Goal: Check status: Check status

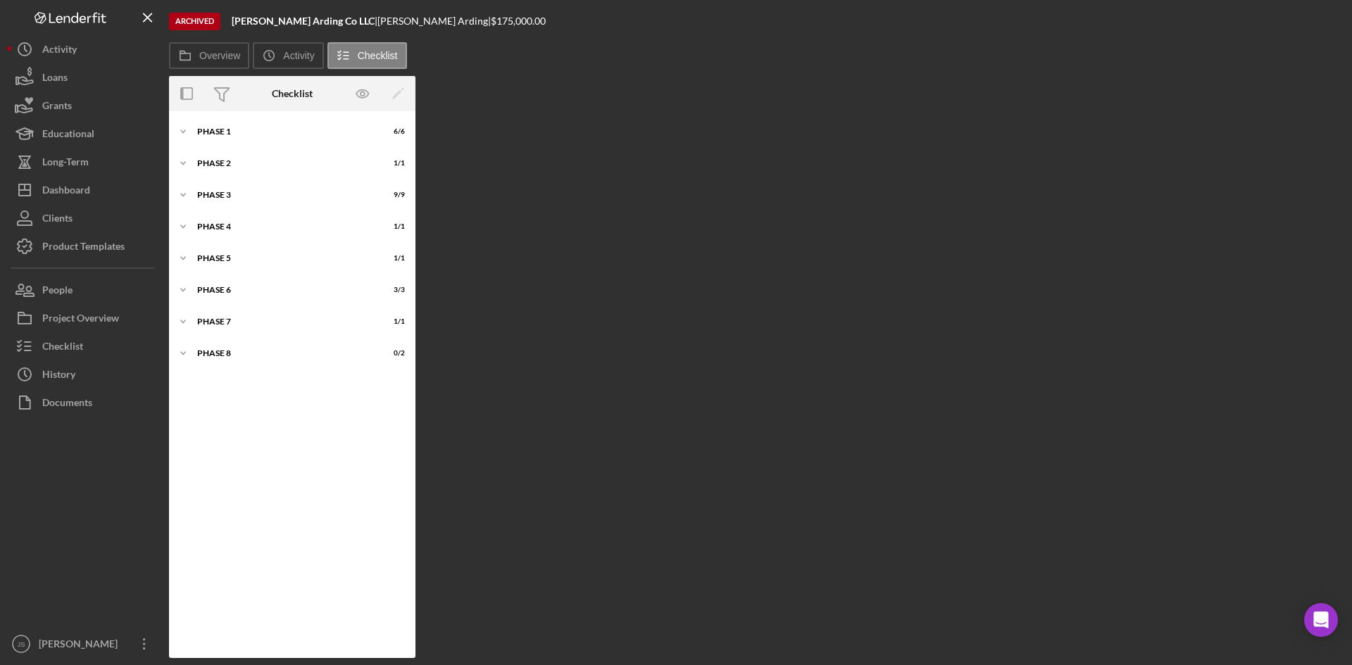
click at [503, 268] on div "Overview Internal Workflow Stage Done Icon/Dropdown Arrow Icon/Archived Archive…" at bounding box center [757, 367] width 1176 height 582
click at [42, 57] on div "Activity" at bounding box center [59, 51] width 35 height 32
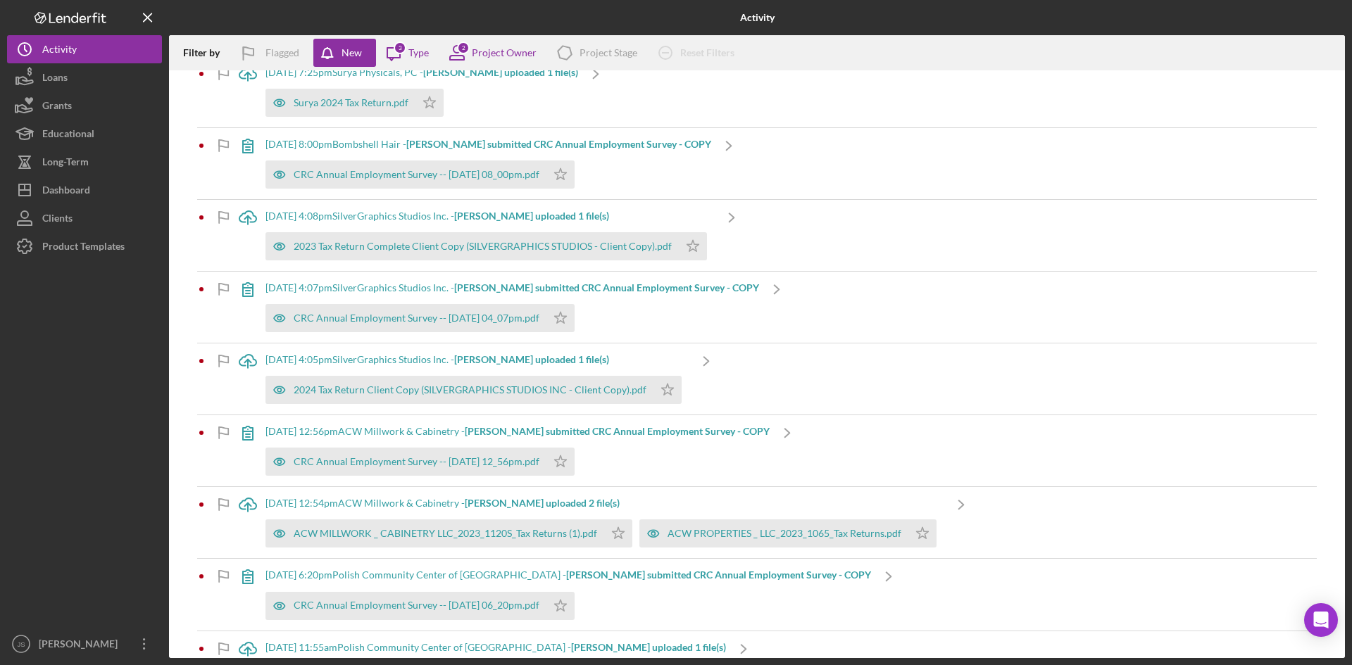
scroll to position [352, 0]
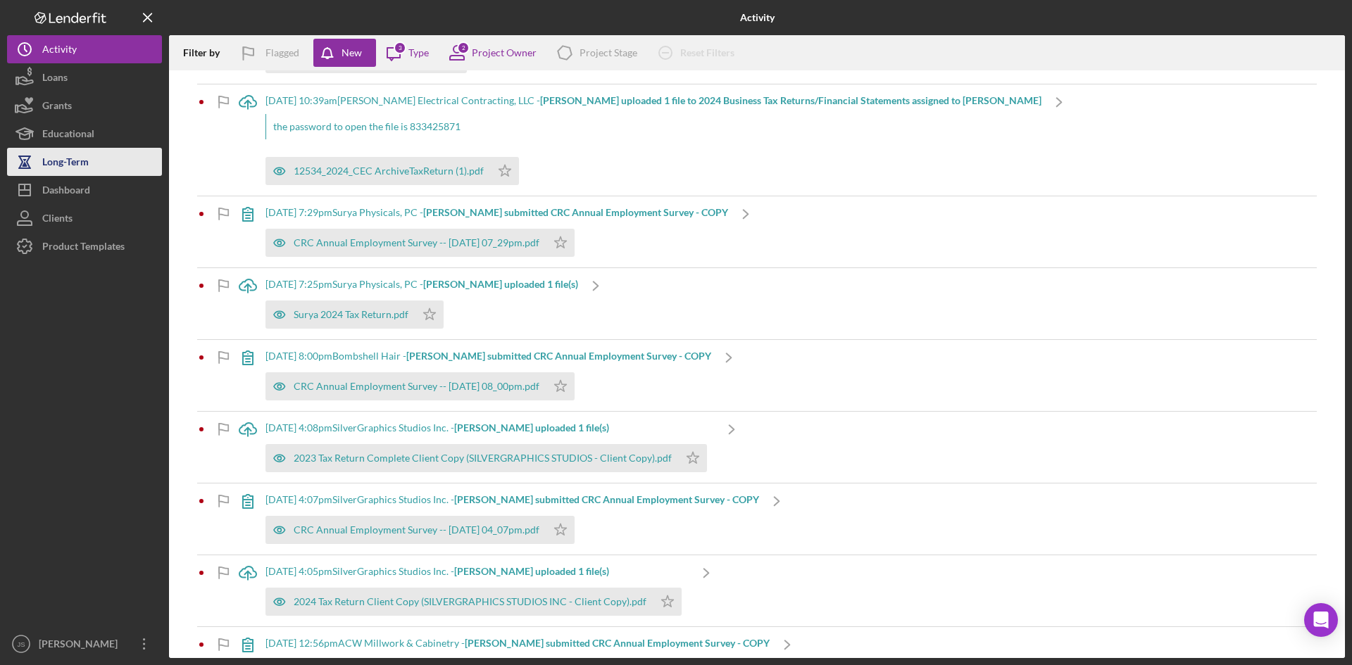
click at [76, 165] on div "Long-Term" at bounding box center [65, 164] width 46 height 32
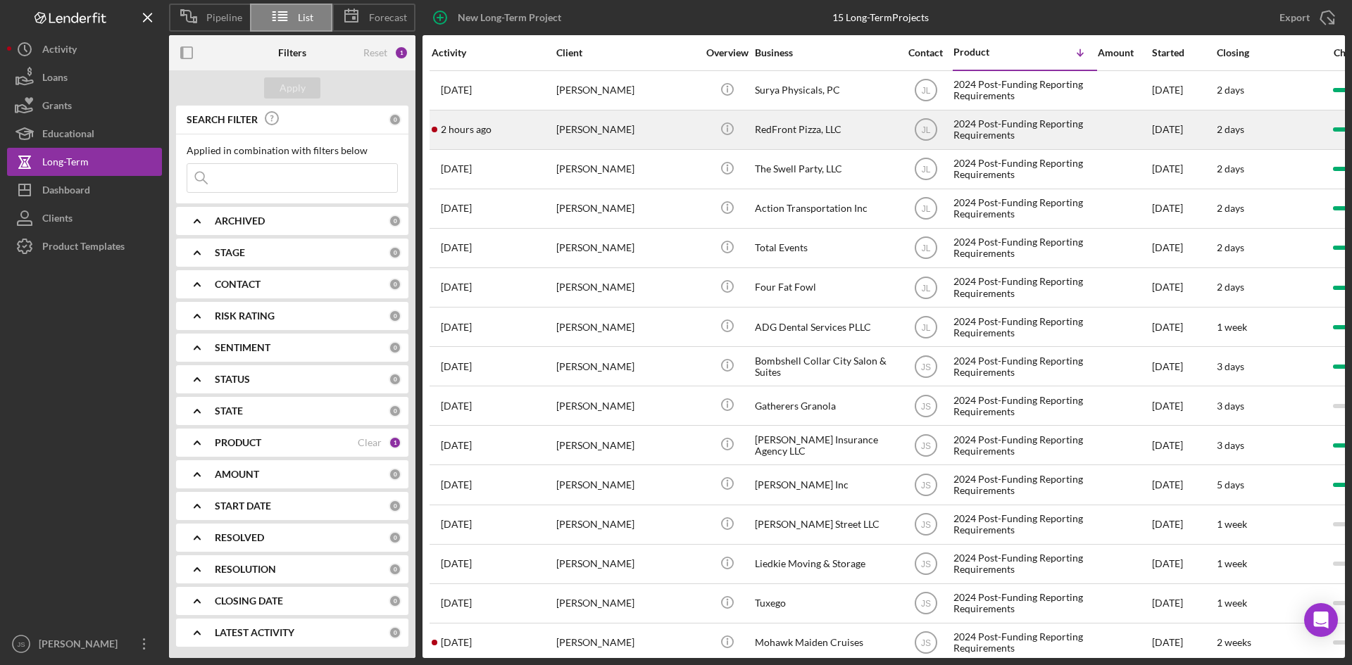
click at [531, 124] on div "2 hours ago [PERSON_NAME]" at bounding box center [493, 129] width 123 height 37
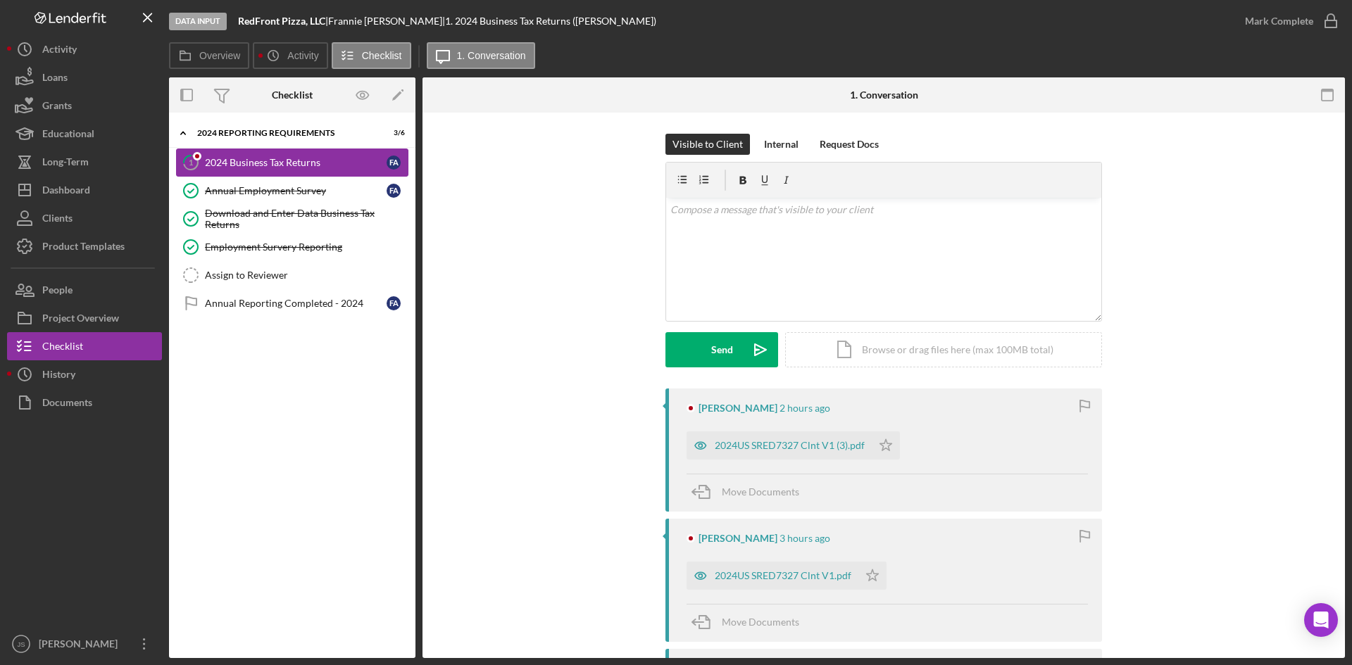
click at [312, 161] on div "2024 Business Tax Returns" at bounding box center [296, 162] width 182 height 11
click at [289, 192] on div "Annual Employment Survey" at bounding box center [296, 190] width 182 height 11
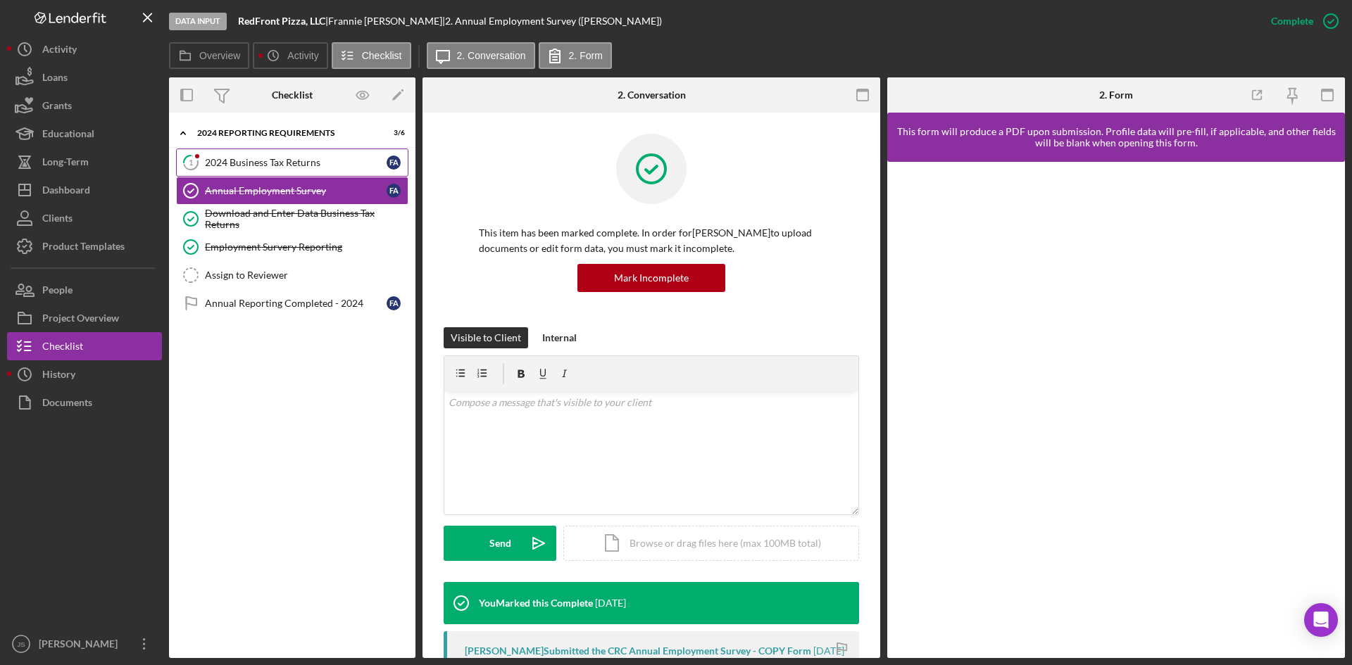
click at [274, 161] on div "2024 Business Tax Returns" at bounding box center [296, 162] width 182 height 11
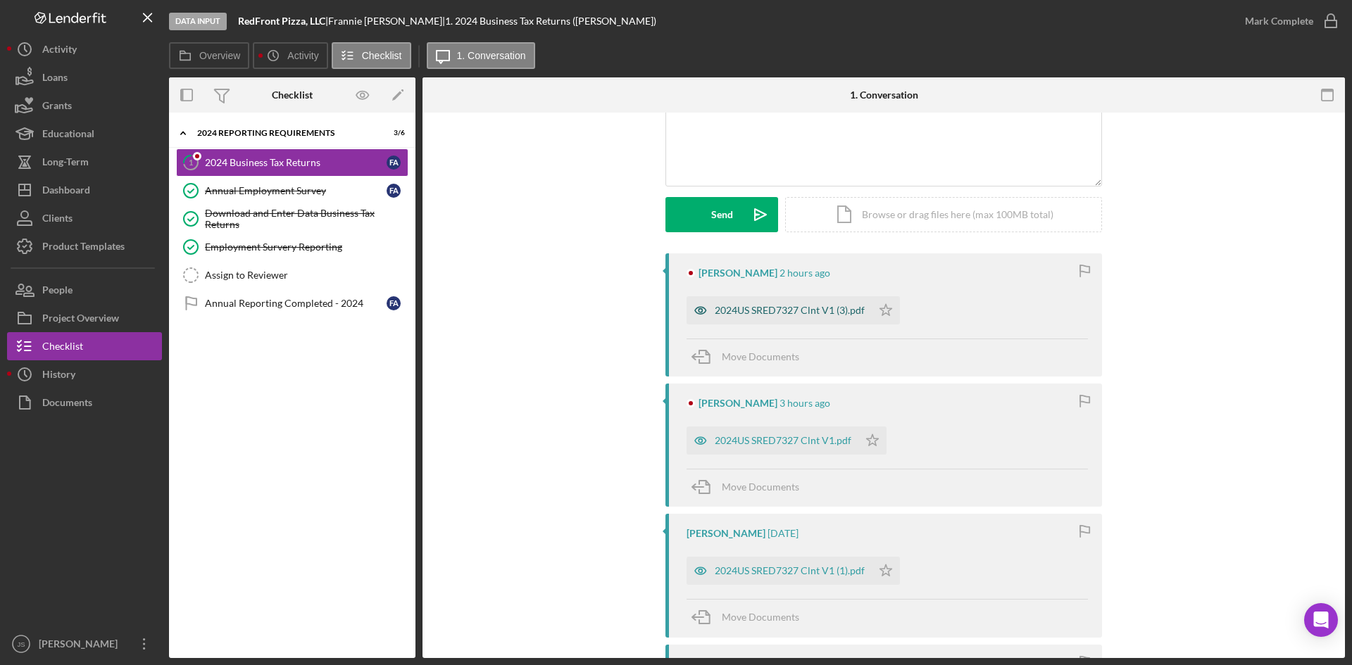
scroll to position [141, 0]
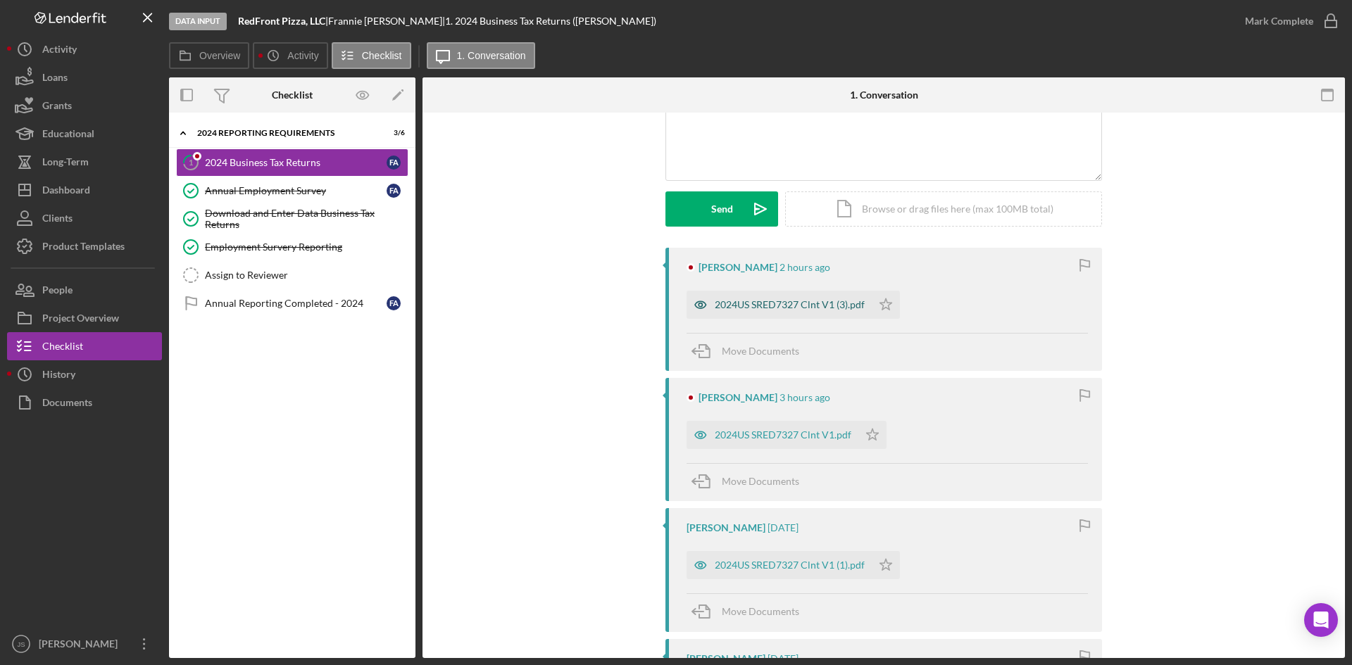
click at [820, 306] on div "2024US SRED7327 Clnt V1 (3).pdf" at bounding box center [790, 304] width 150 height 11
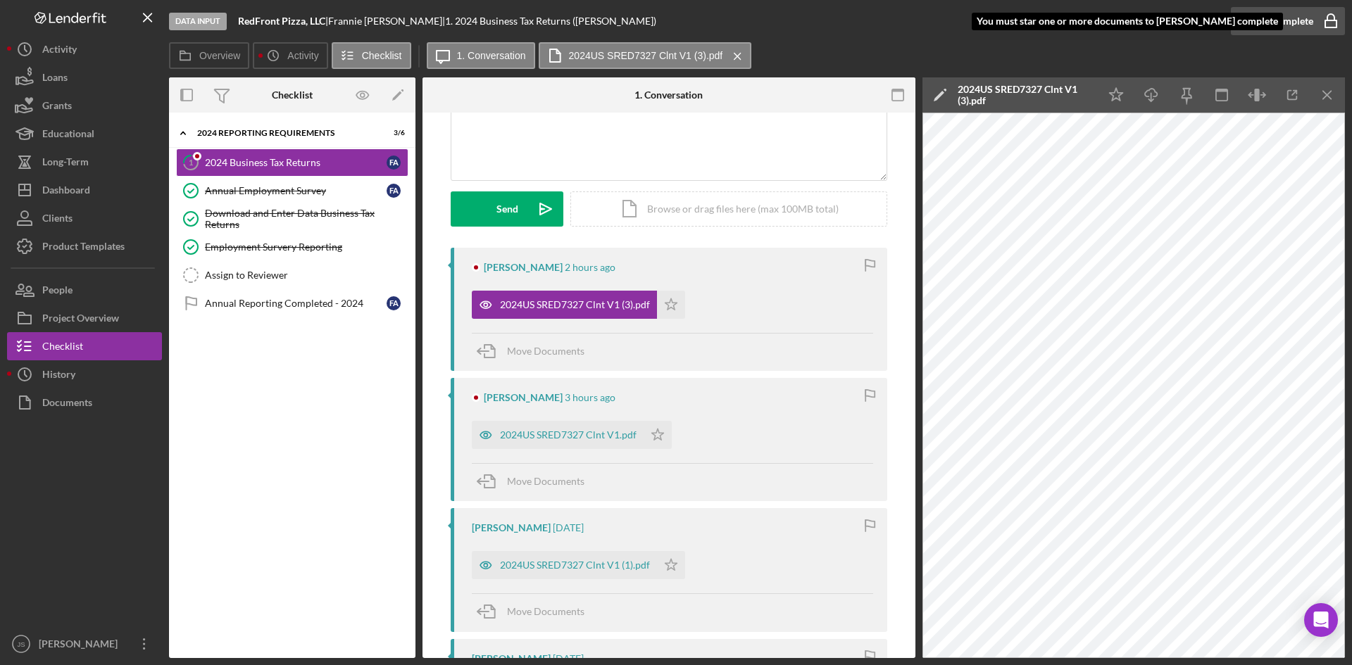
click at [1318, 23] on icon "button" at bounding box center [1330, 21] width 35 height 35
click at [1336, 19] on icon "button" at bounding box center [1330, 21] width 35 height 35
click at [618, 313] on div "2024US SRED7327 Clnt V1 (3).pdf" at bounding box center [564, 305] width 185 height 28
click at [552, 428] on div "2024US SRED7327 Clnt V1.pdf" at bounding box center [558, 435] width 172 height 28
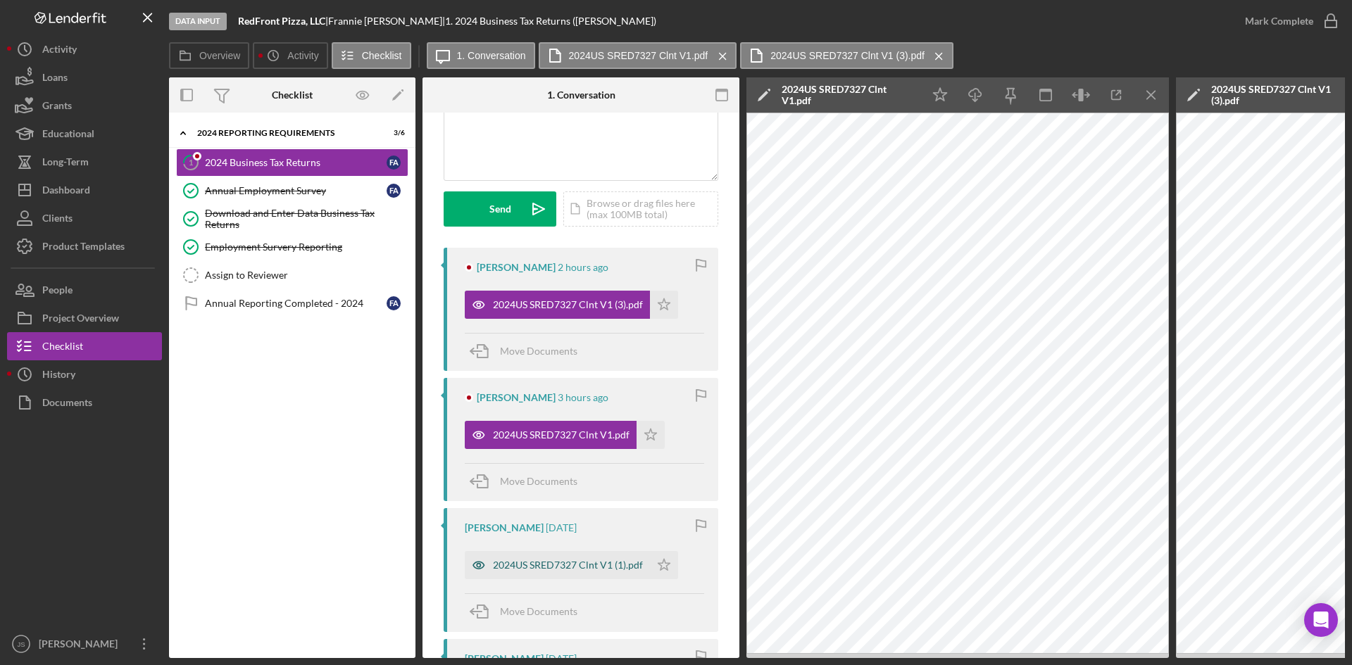
click at [575, 572] on div "2024US SRED7327 Clnt V1 (1).pdf" at bounding box center [557, 565] width 185 height 28
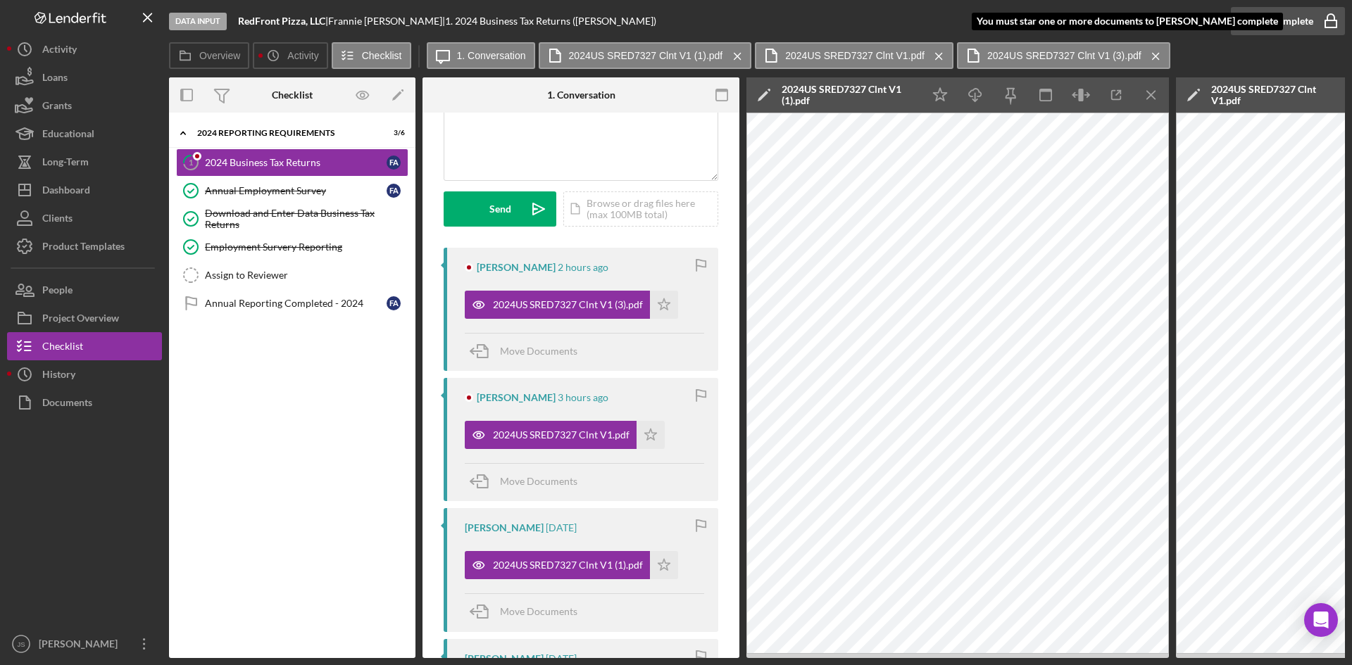
click at [1301, 25] on div "Mark Complete" at bounding box center [1279, 21] width 68 height 28
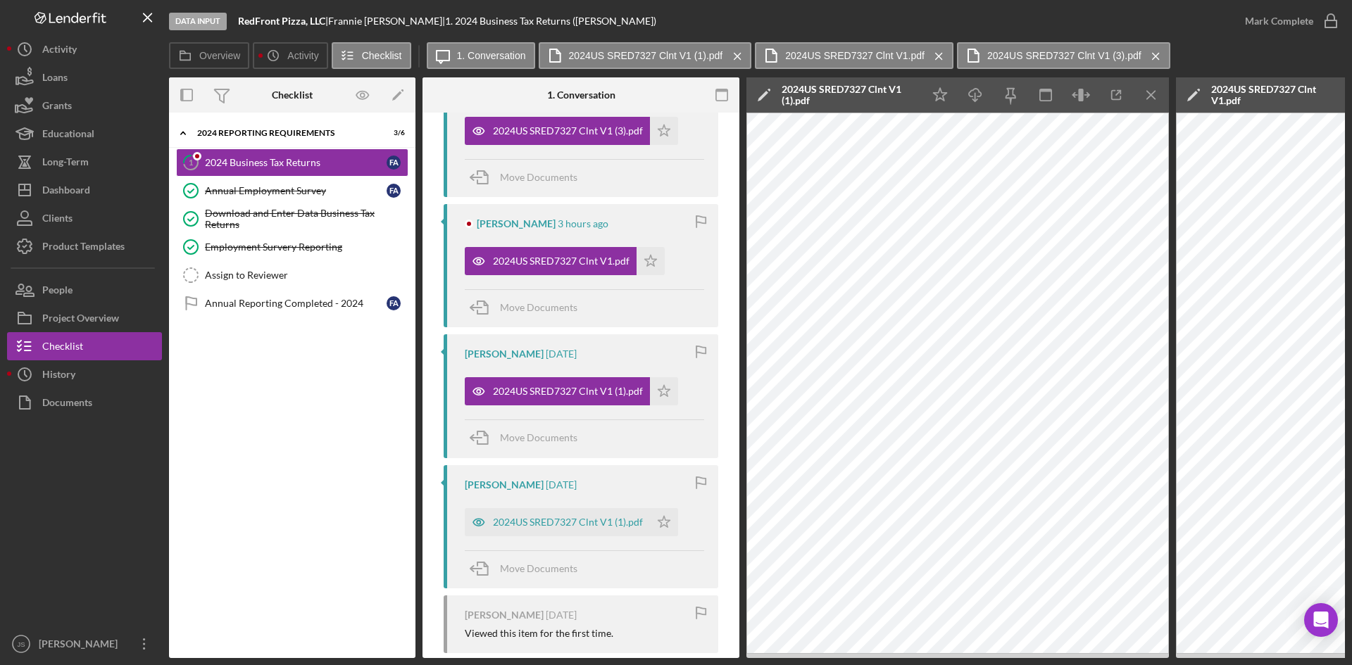
scroll to position [513, 0]
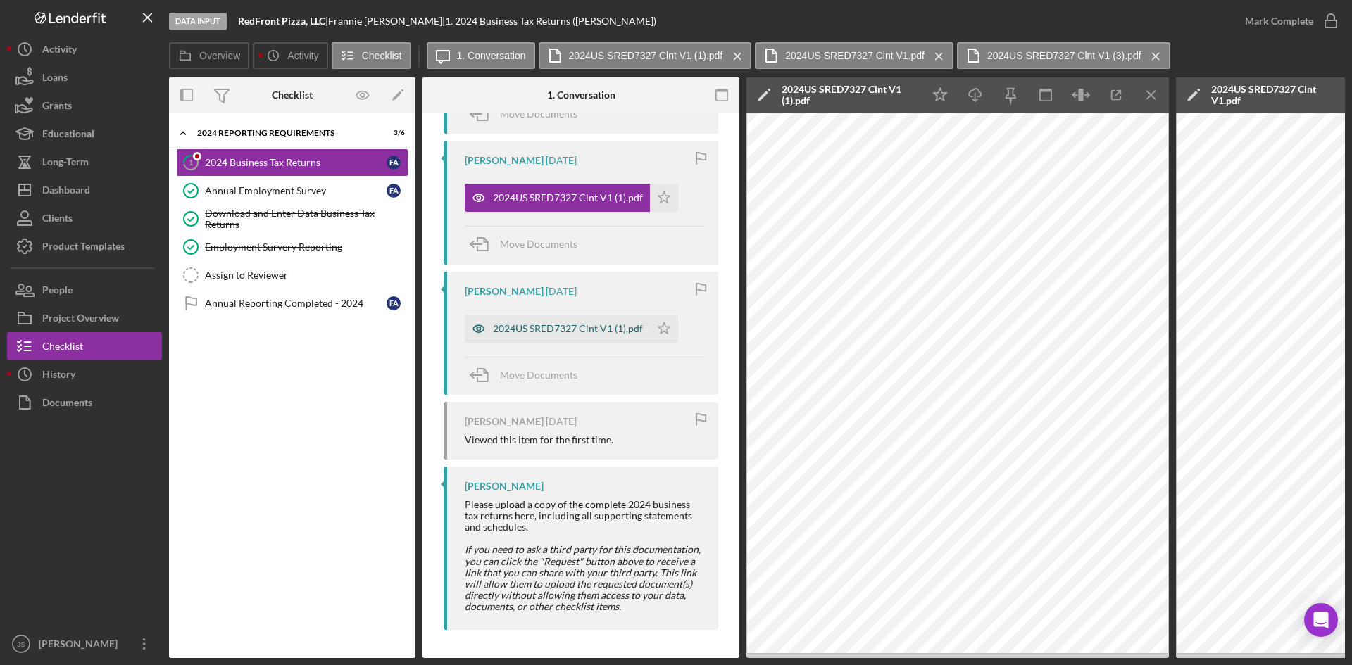
click at [612, 323] on div "2024US SRED7327 Clnt V1 (1).pdf" at bounding box center [568, 328] width 150 height 11
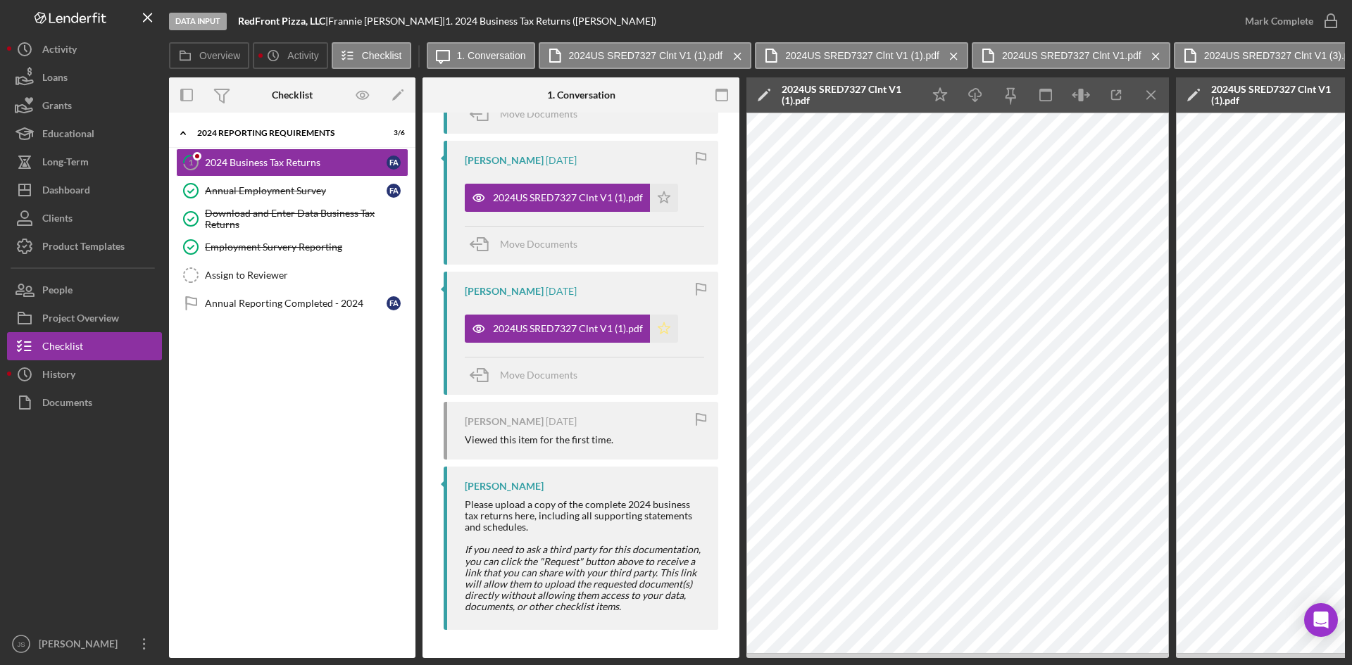
click at [661, 320] on icon "Icon/Star" at bounding box center [664, 329] width 28 height 28
click at [1322, 20] on icon "button" at bounding box center [1330, 21] width 35 height 35
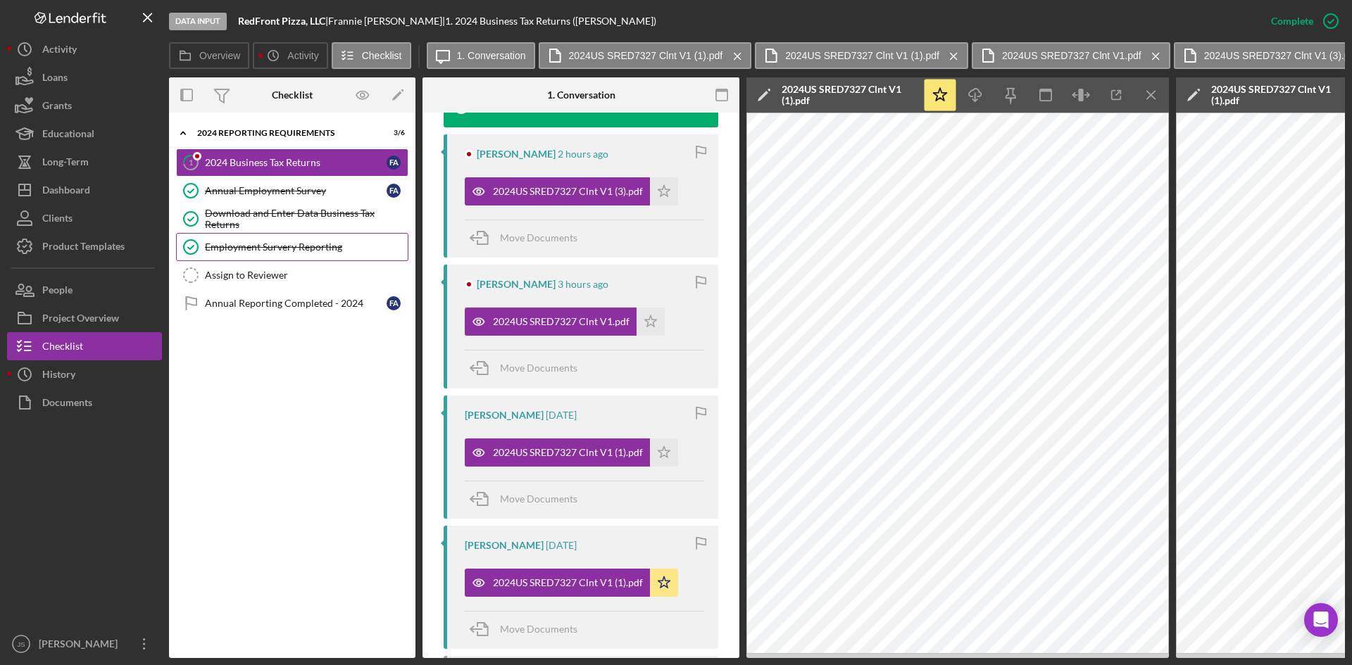
scroll to position [771, 0]
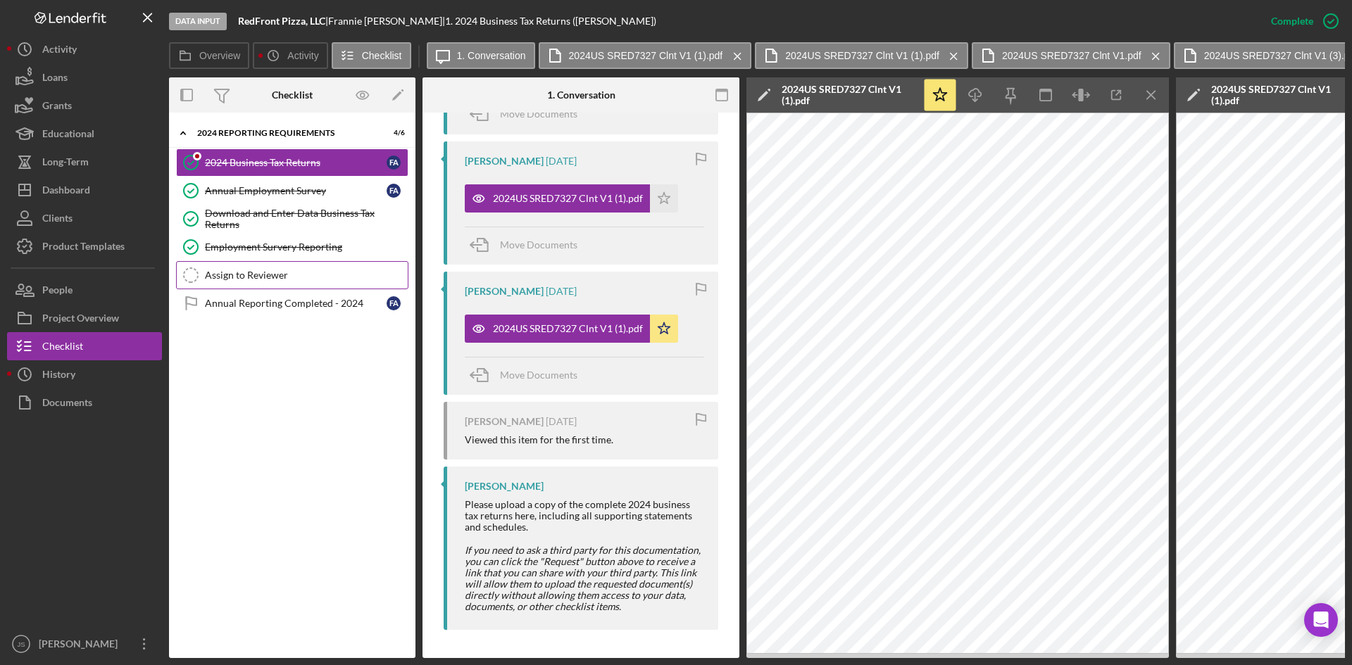
click at [251, 276] on div "Assign to Reviewer" at bounding box center [306, 275] width 203 height 11
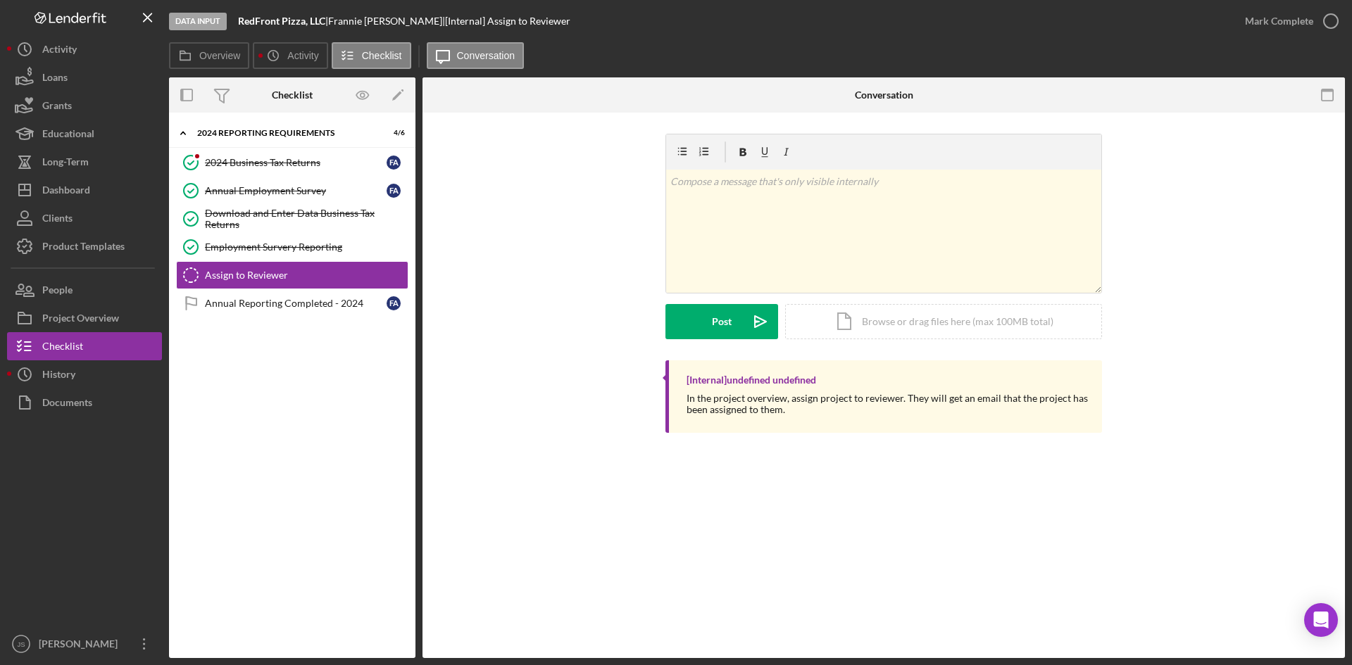
click at [257, 412] on div "Icon/Expander 2024 Reporting Requirements 4 / 6 2024 Business Tax Returns 2024 …" at bounding box center [292, 386] width 246 height 532
click at [346, 304] on div "Annual Reporting Completed - 2024" at bounding box center [296, 303] width 182 height 11
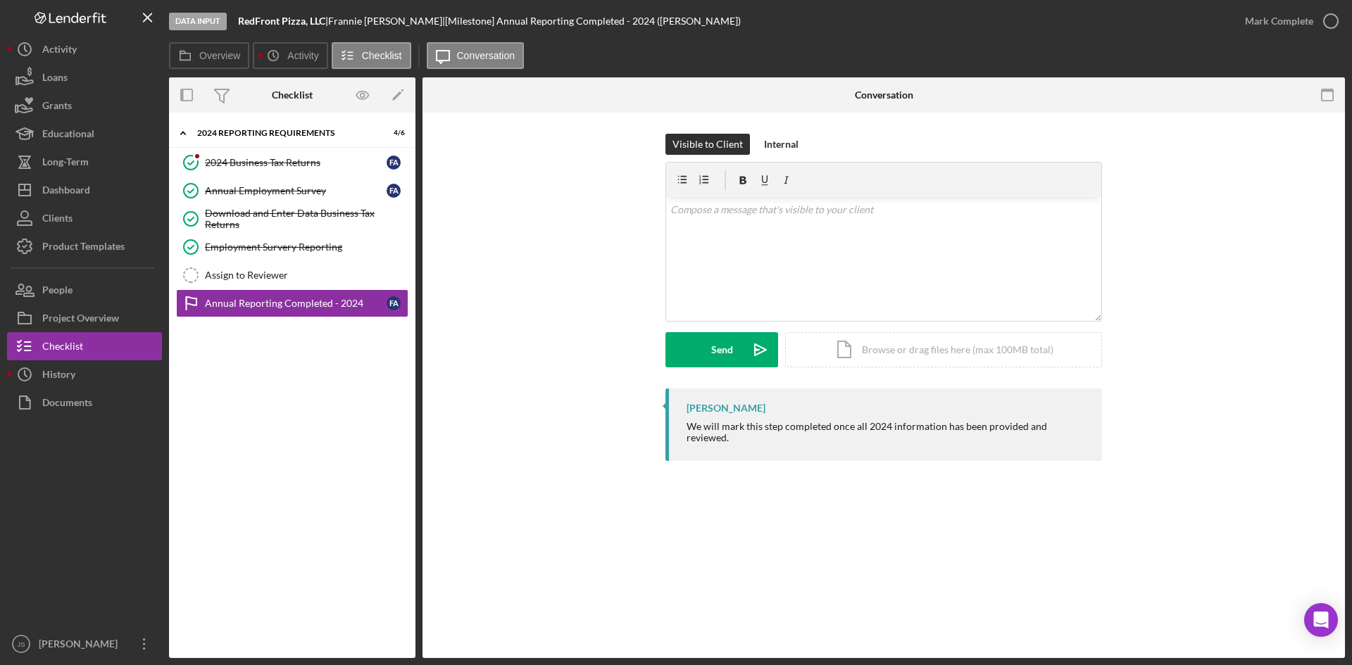
click at [323, 443] on div "Icon/Expander 2024 Reporting Requirements 4 / 6 2024 Business Tax Returns 2024 …" at bounding box center [292, 386] width 246 height 532
click at [301, 46] on button "Icon/History Activity" at bounding box center [290, 55] width 75 height 27
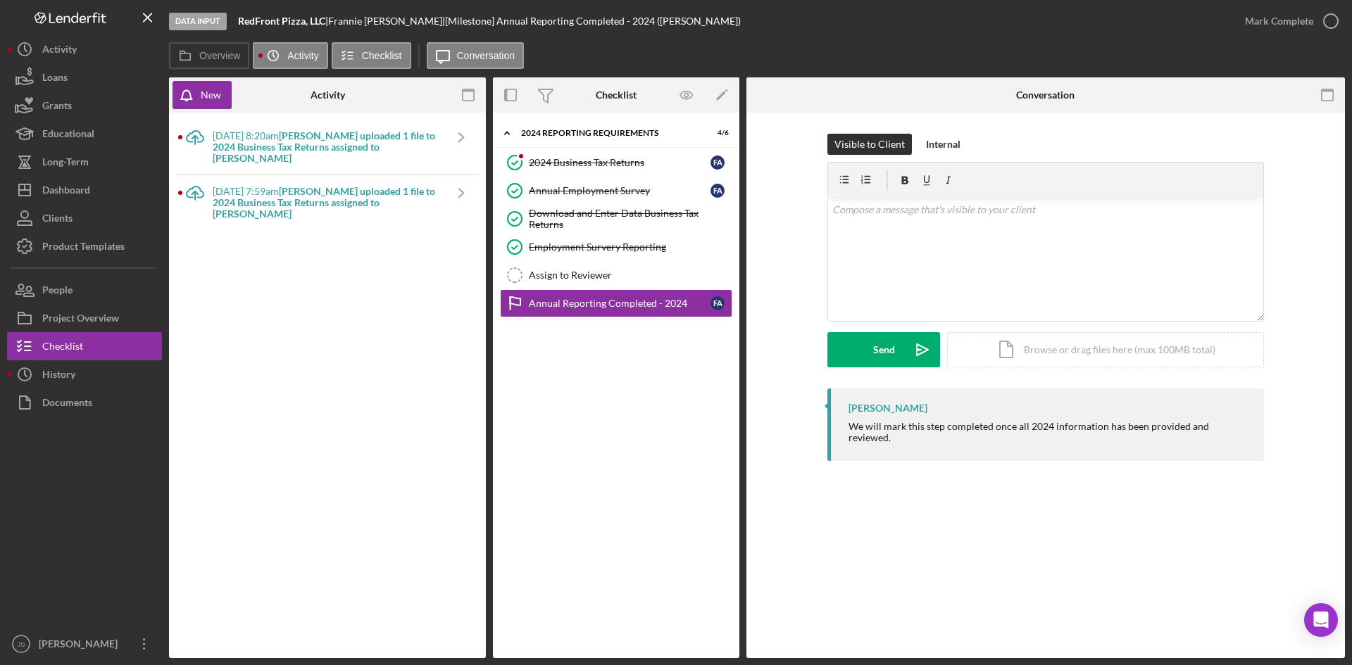
click at [389, 415] on div "Icon/Upload [DATE] 8:20am [PERSON_NAME] uploaded 1 file to 2024 Business Tax Re…" at bounding box center [327, 386] width 303 height 532
click at [271, 60] on circle at bounding box center [273, 56] width 10 height 10
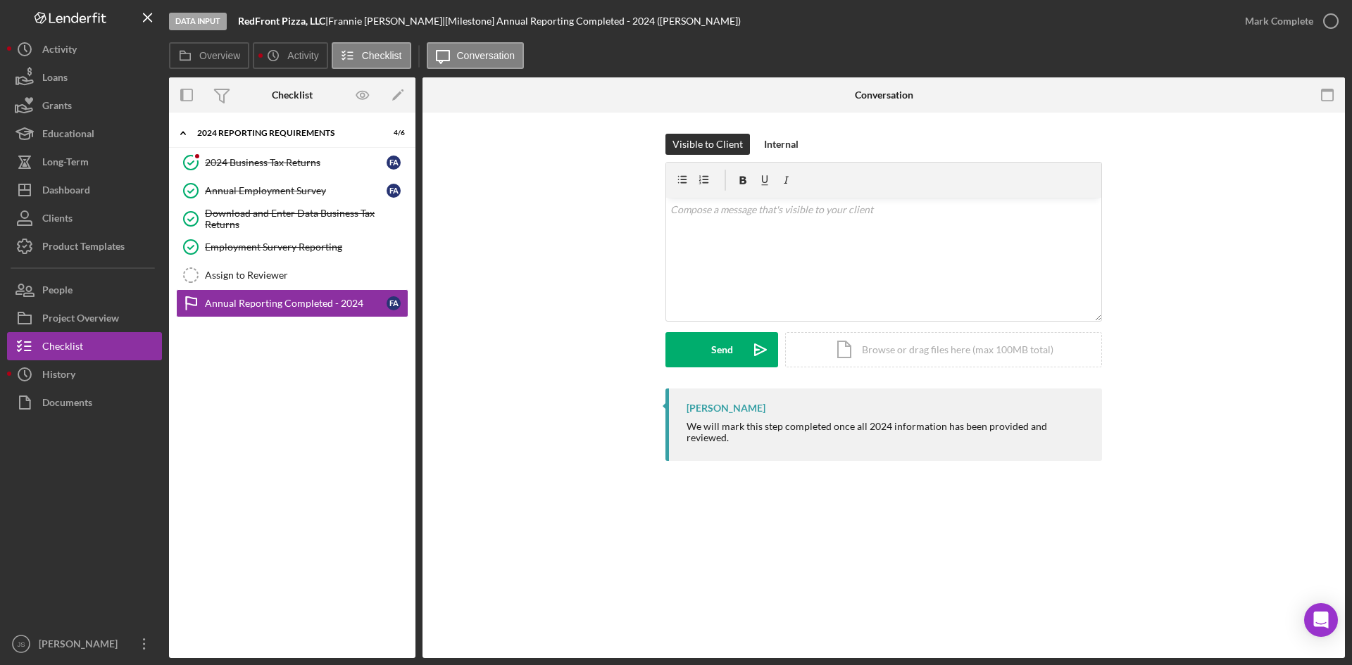
click at [283, 431] on div "Icon/Expander 2024 Reporting Requirements 4 / 6 2024 Business Tax Returns 2024 …" at bounding box center [292, 386] width 246 height 532
click at [92, 185] on button "Icon/Dashboard Dashboard" at bounding box center [84, 190] width 155 height 28
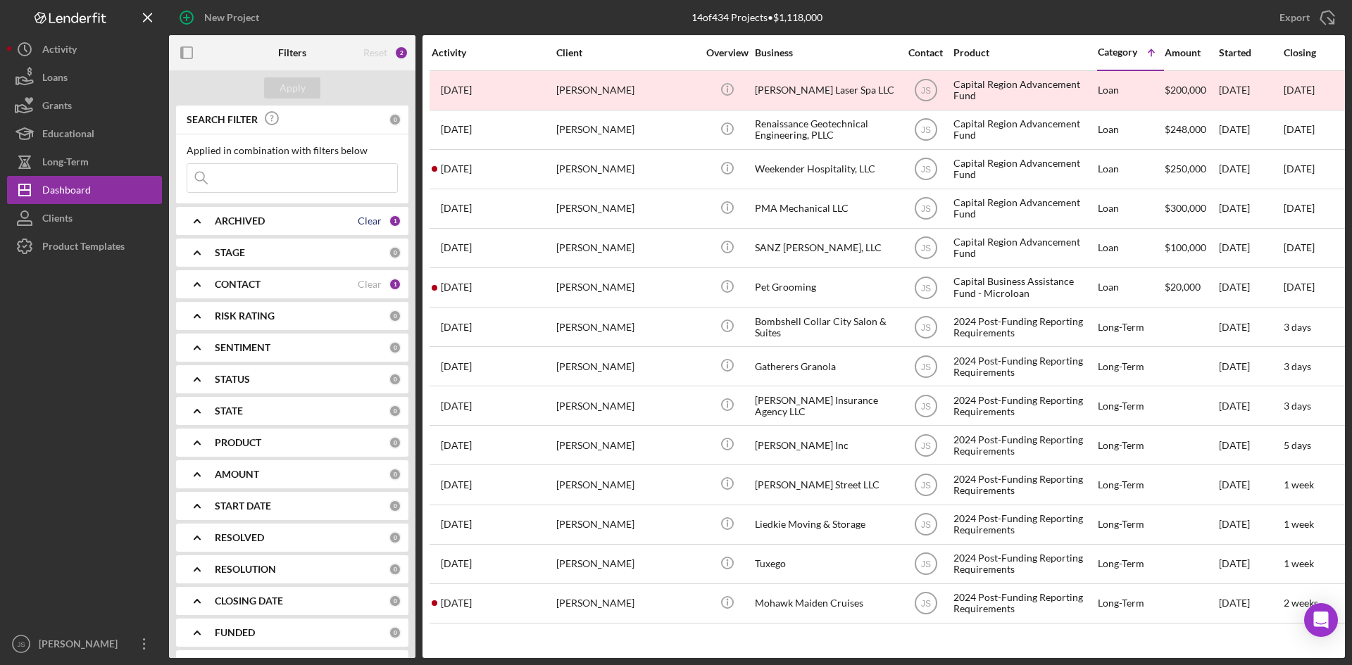
click at [361, 223] on div "Clear" at bounding box center [370, 220] width 24 height 11
click at [358, 282] on div "Clear" at bounding box center [370, 284] width 24 height 11
click at [301, 451] on div "PRODUCT 0" at bounding box center [308, 443] width 187 height 28
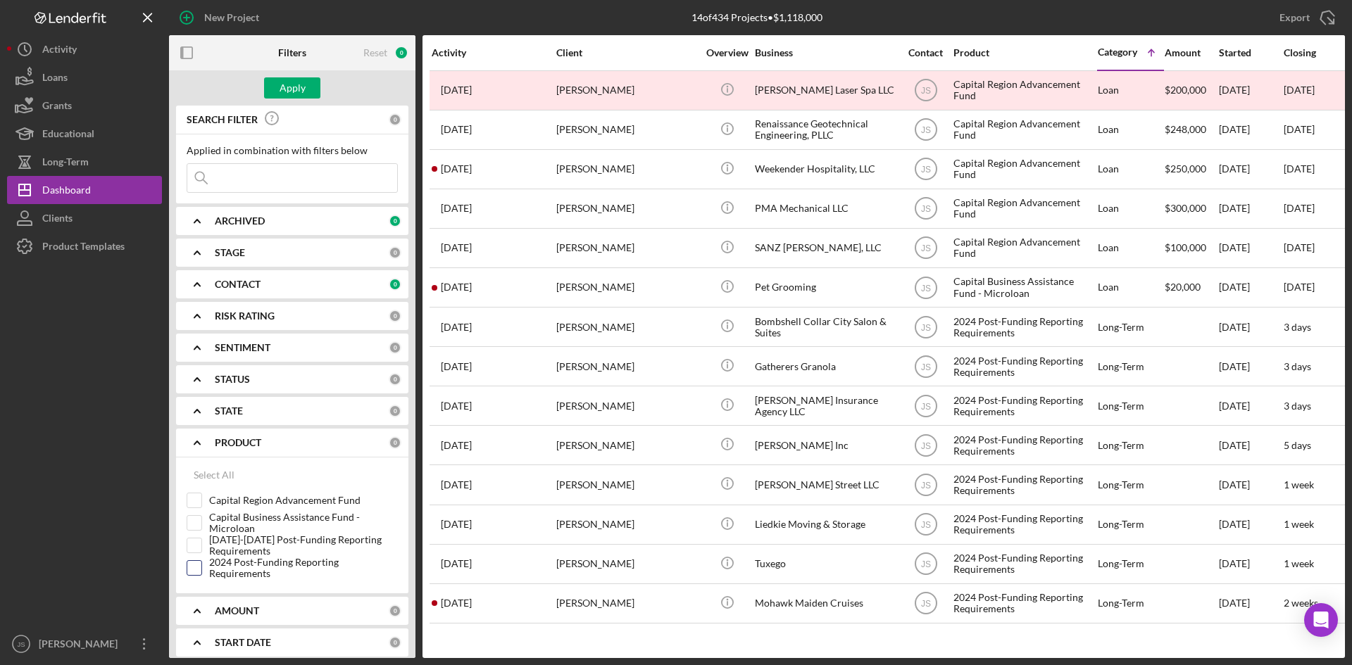
click at [196, 570] on input "2024 Post-Funding Reporting Requirements" at bounding box center [194, 568] width 14 height 14
checkbox input "true"
click at [301, 82] on div "Apply" at bounding box center [293, 87] width 26 height 21
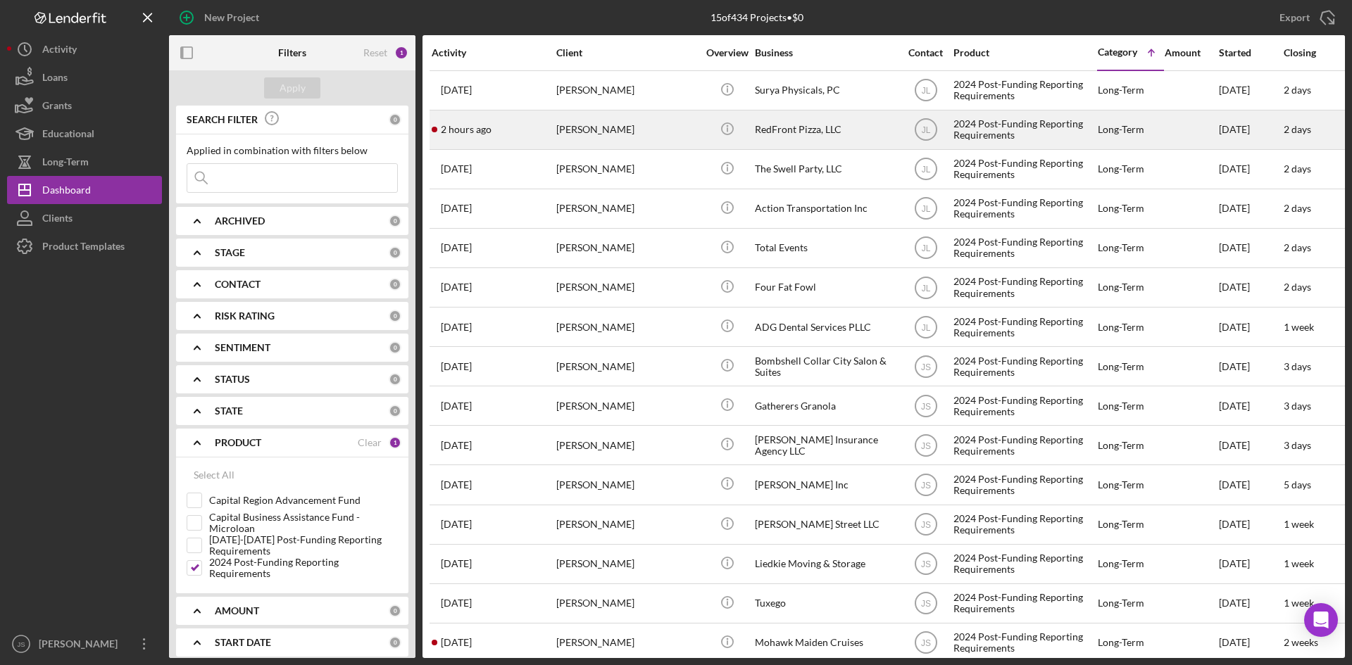
click at [993, 139] on div "2024 Post-Funding Reporting Requirements" at bounding box center [1024, 129] width 141 height 37
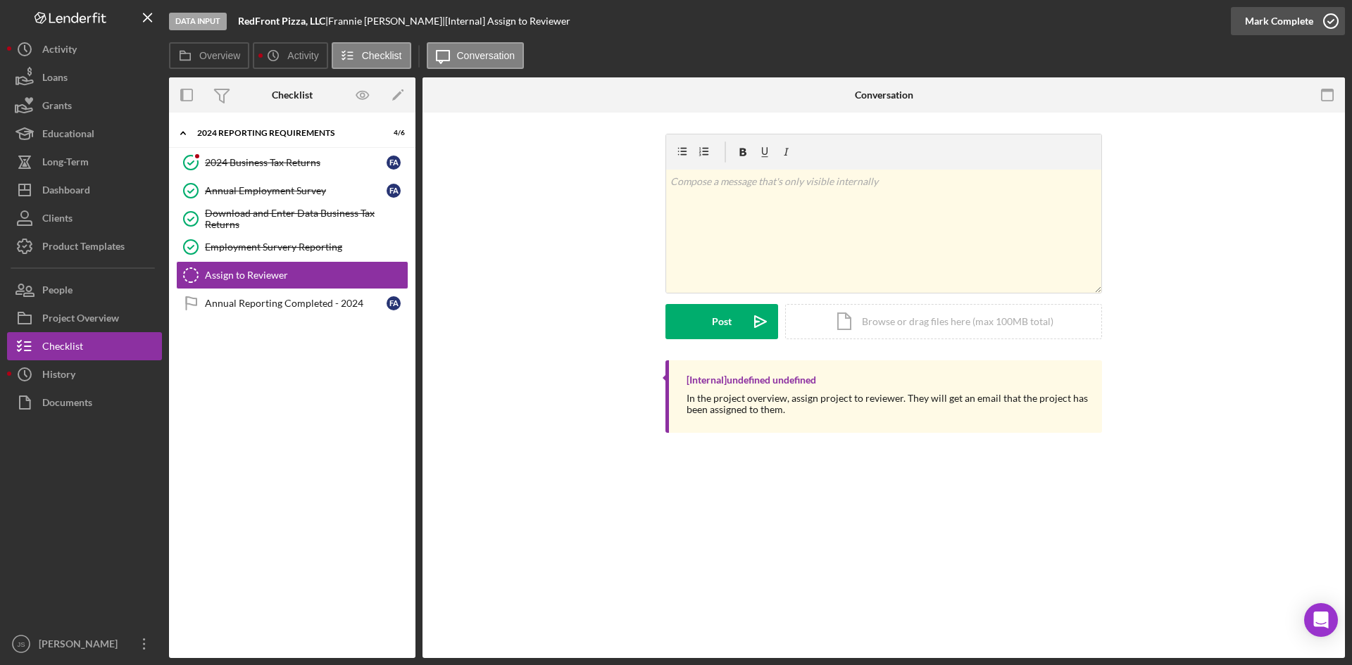
click at [1325, 20] on icon "button" at bounding box center [1330, 21] width 35 height 35
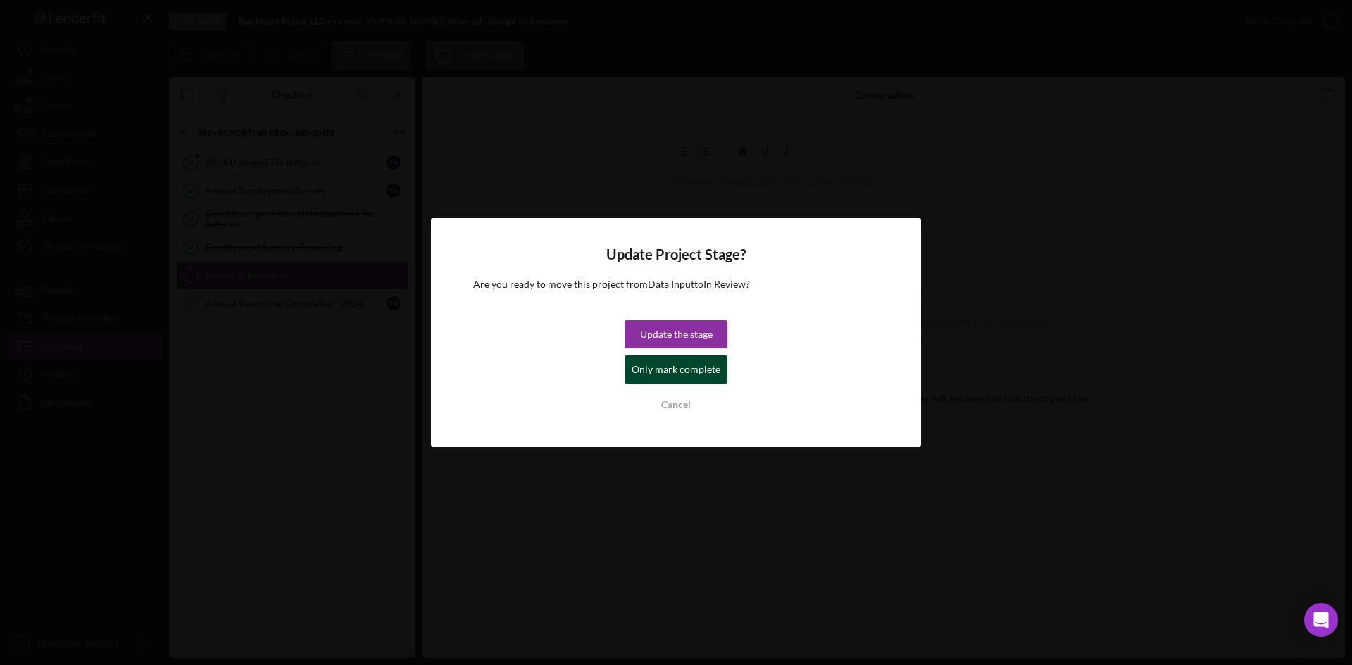
click at [692, 370] on div "Only mark complete" at bounding box center [676, 370] width 89 height 28
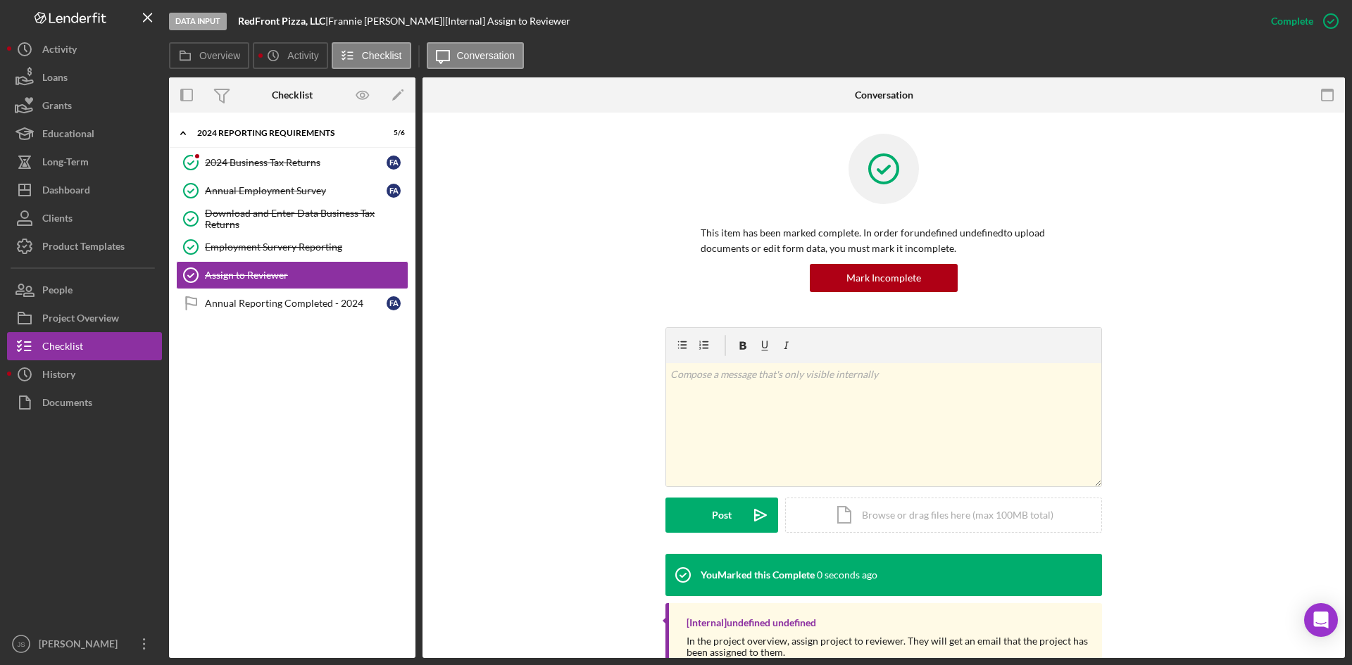
click at [1163, 305] on div "This item has been marked complete. In order for undefined undefined to upload …" at bounding box center [884, 231] width 880 height 194
click at [75, 185] on div "Dashboard" at bounding box center [66, 192] width 48 height 32
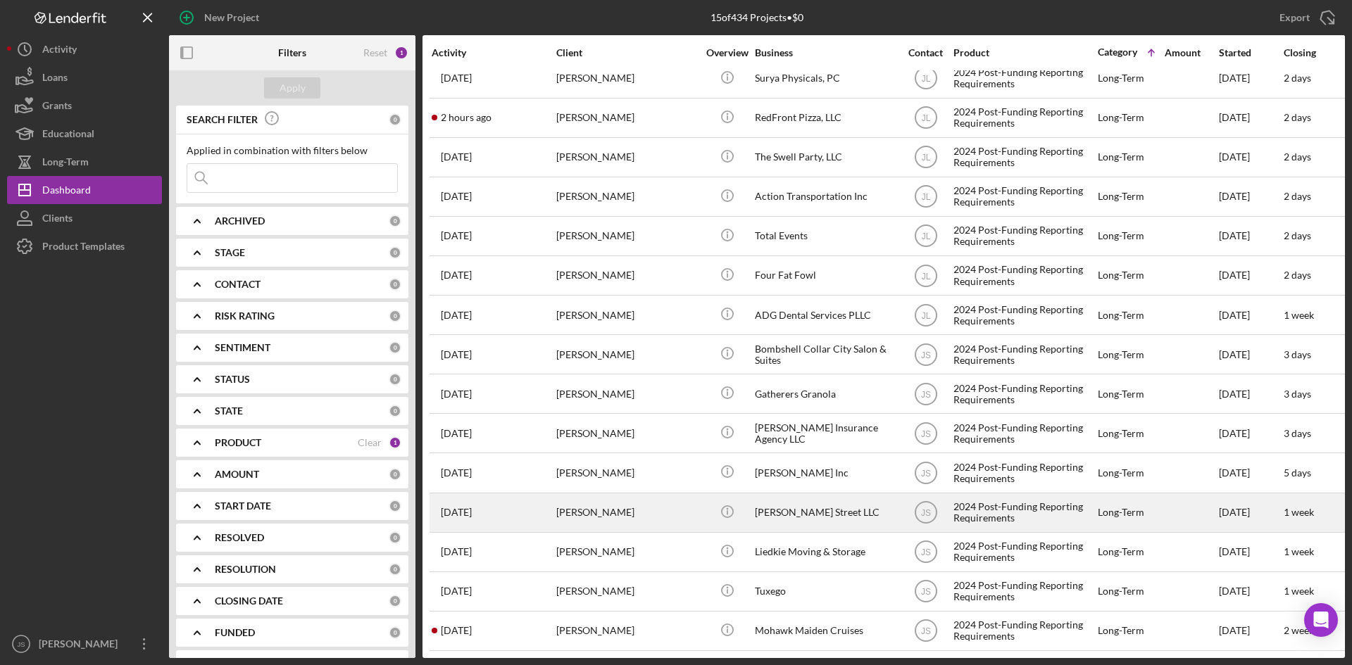
scroll to position [23, 0]
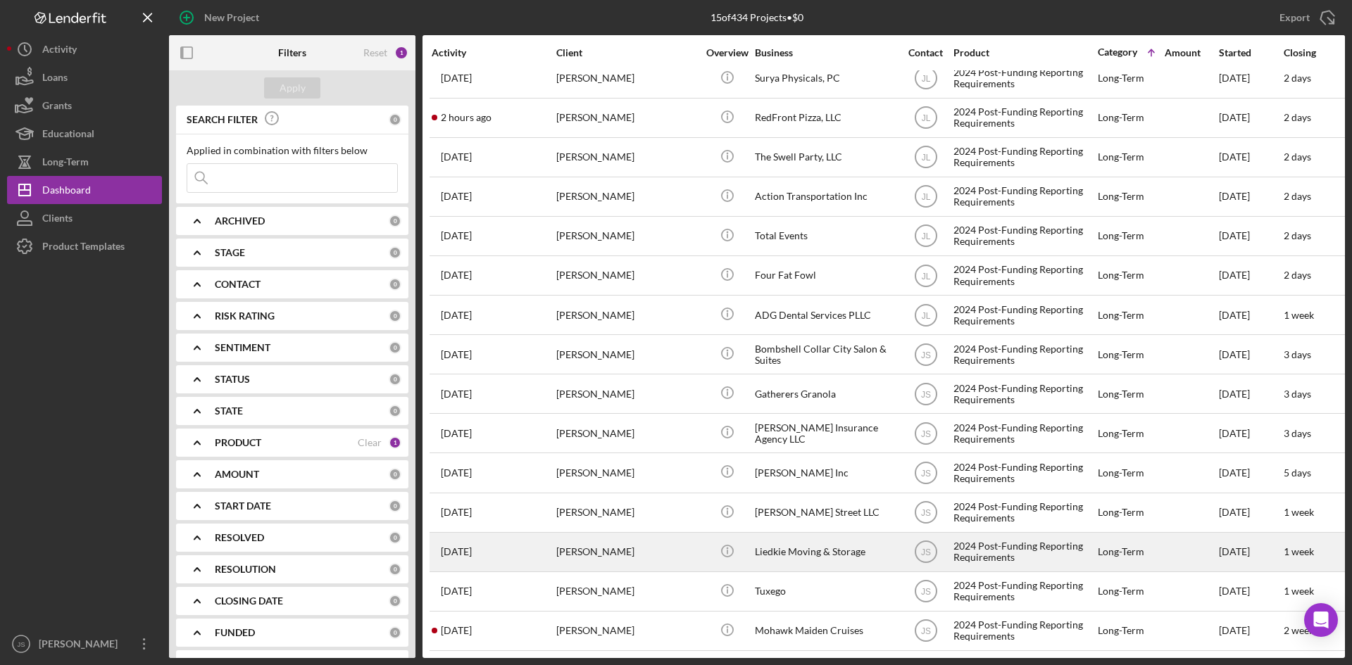
click at [1046, 539] on div "2024 Post-Funding Reporting Requirements" at bounding box center [1024, 552] width 141 height 37
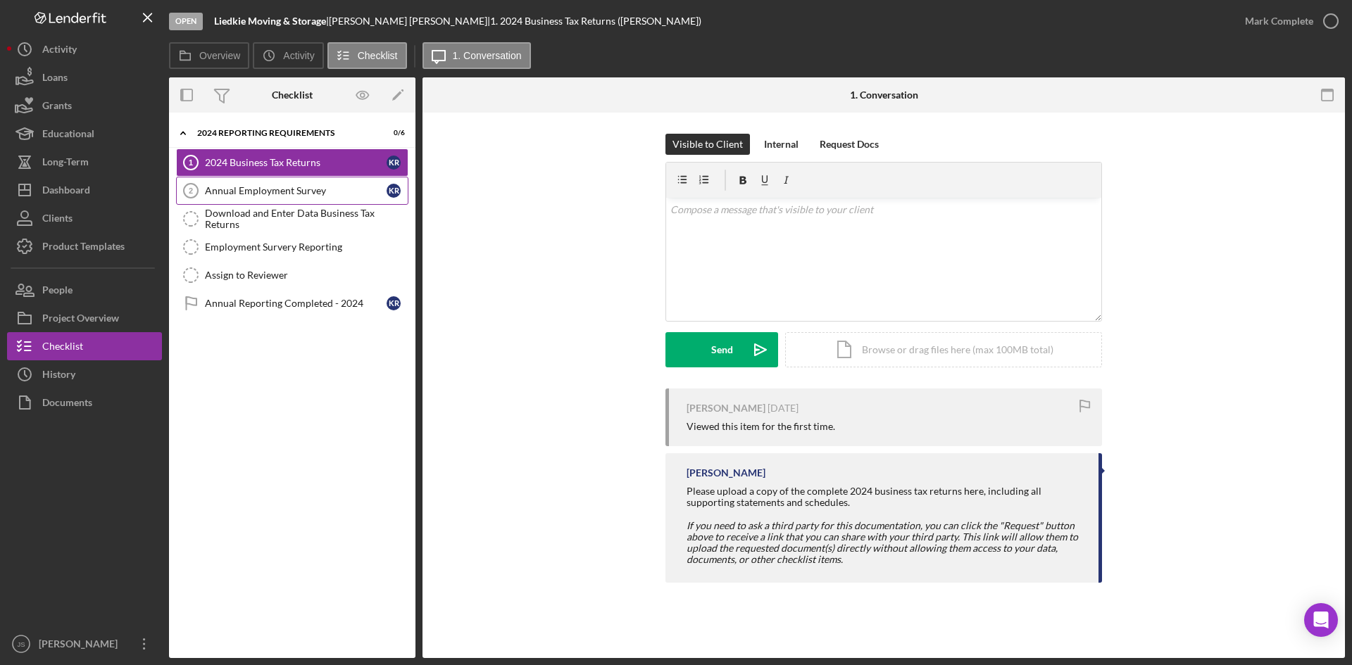
click at [270, 195] on div "Annual Employment Survey" at bounding box center [296, 190] width 182 height 11
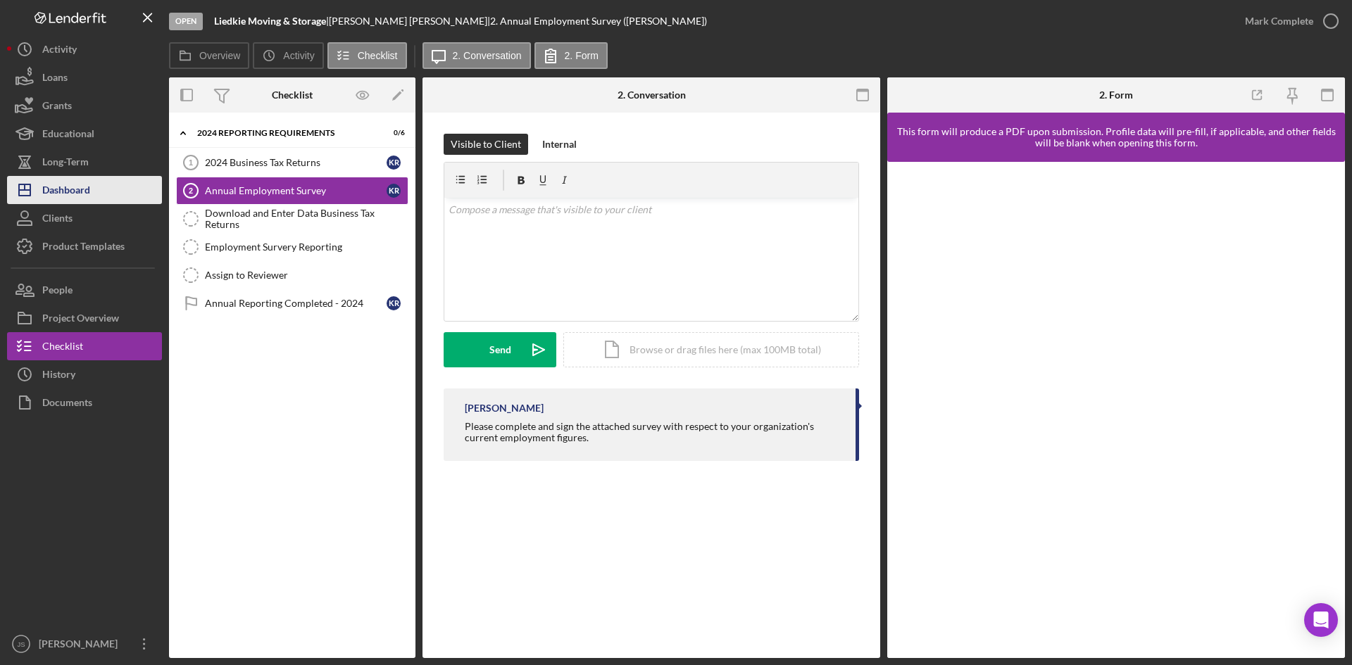
click at [54, 197] on div "Dashboard" at bounding box center [66, 192] width 48 height 32
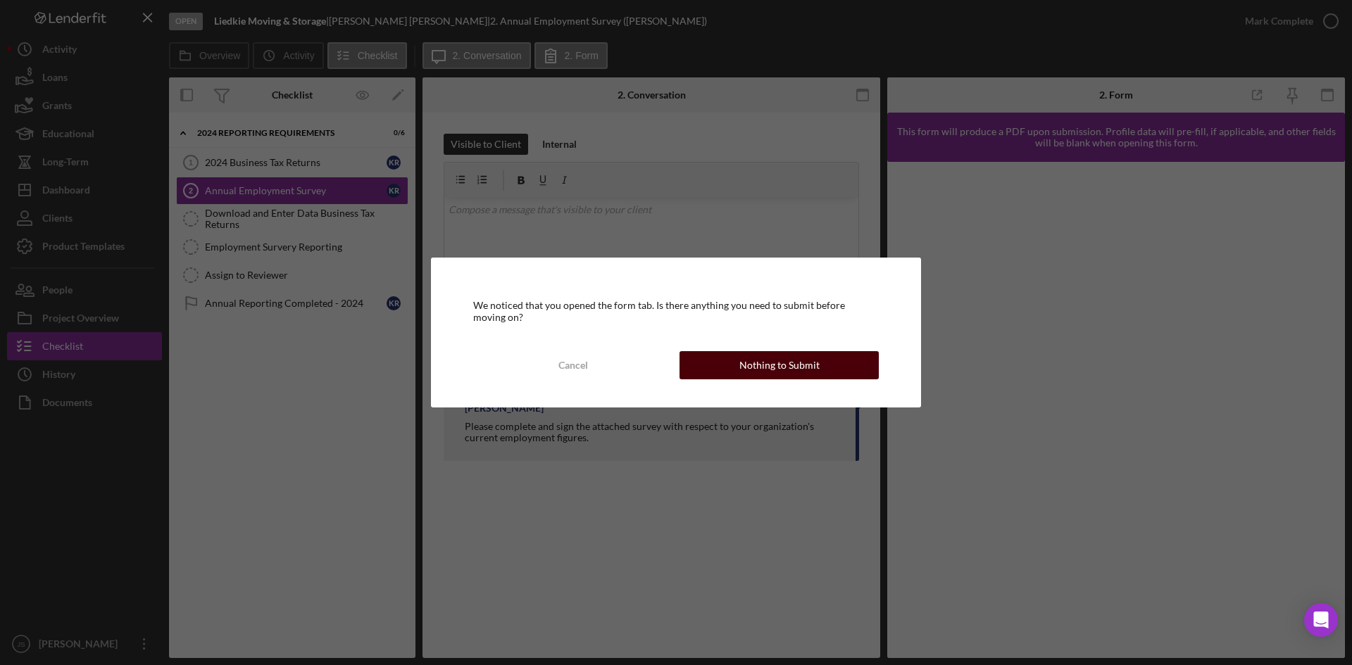
click at [763, 373] on div "Nothing to Submit" at bounding box center [779, 365] width 80 height 28
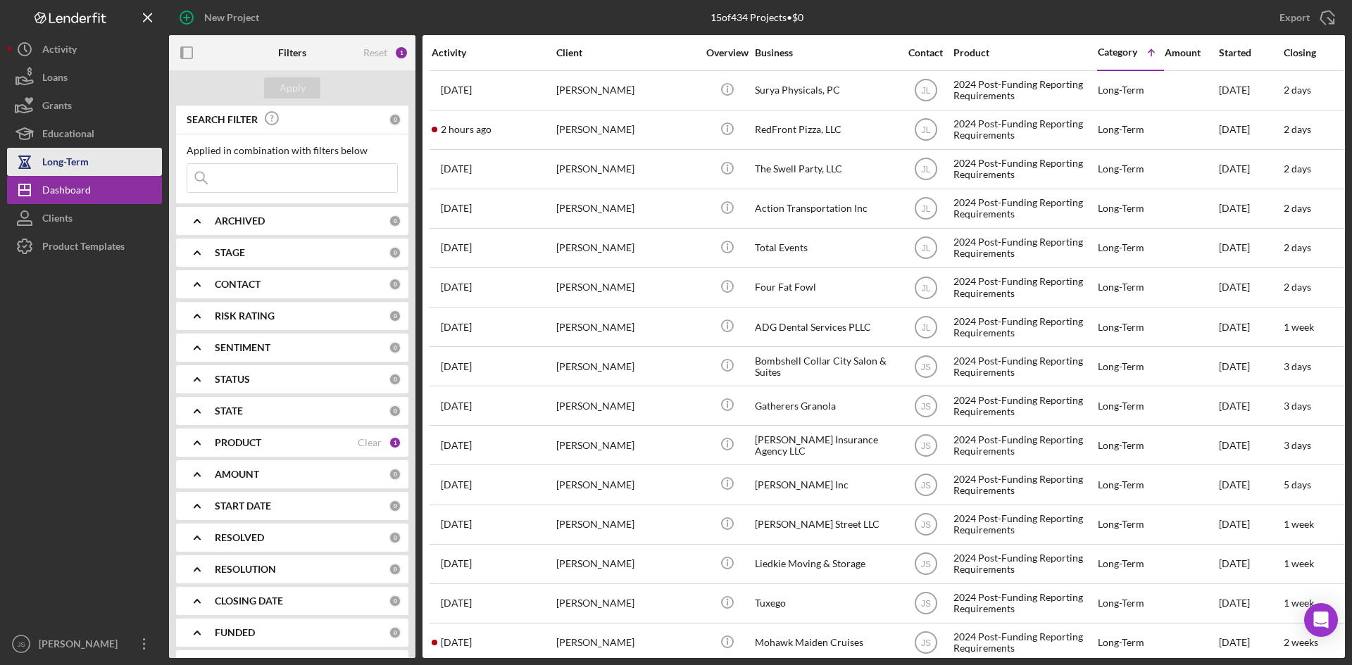
click at [86, 164] on div "Long-Term" at bounding box center [65, 164] width 46 height 32
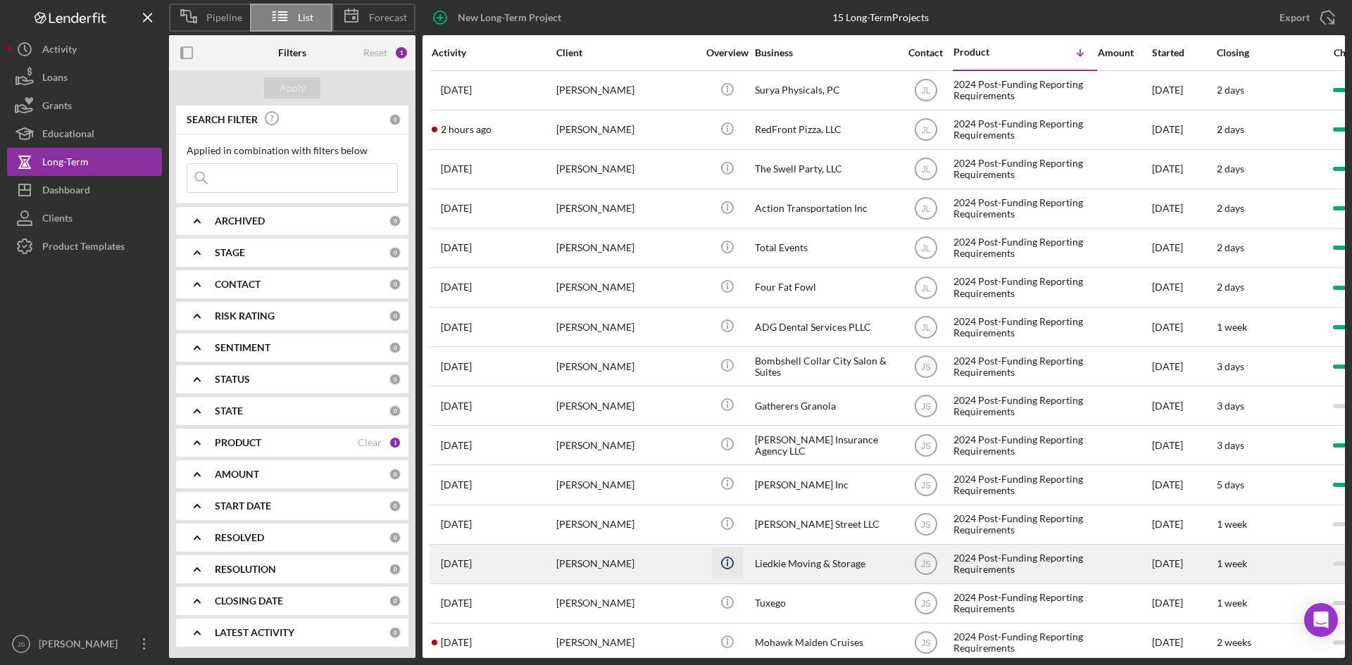
scroll to position [23, 0]
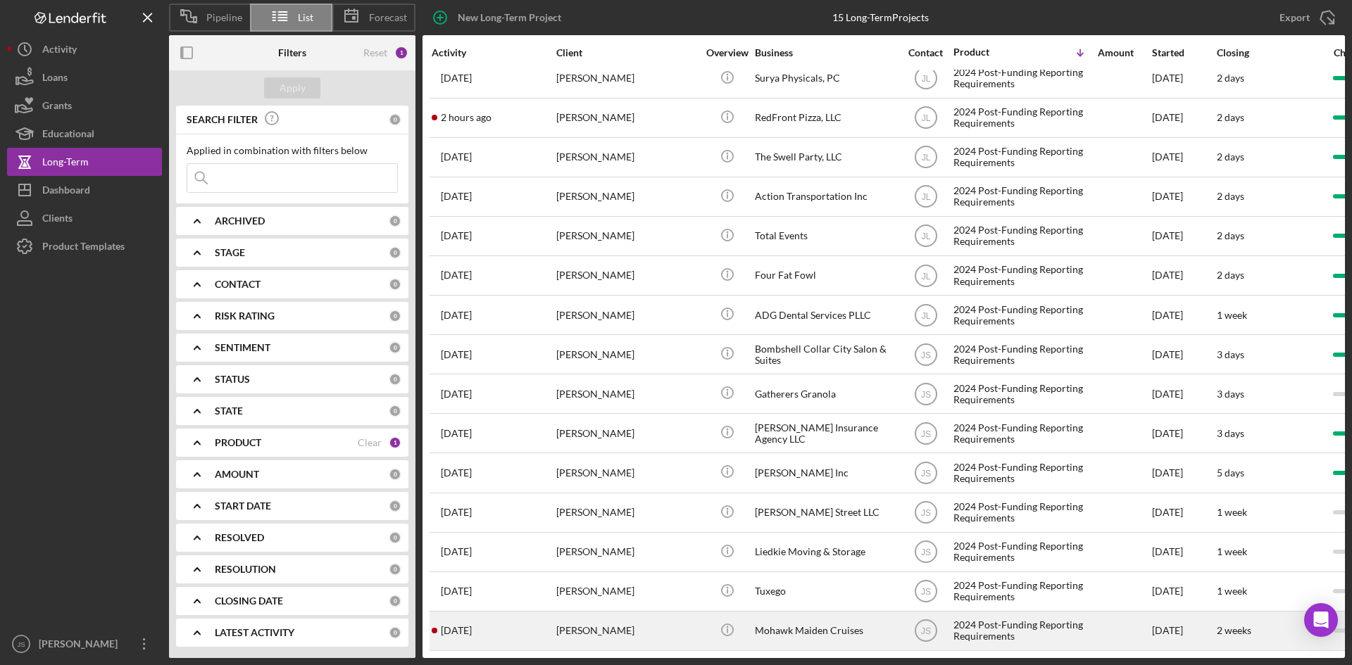
click at [789, 620] on div "Mohawk Maiden Cruises" at bounding box center [825, 631] width 141 height 37
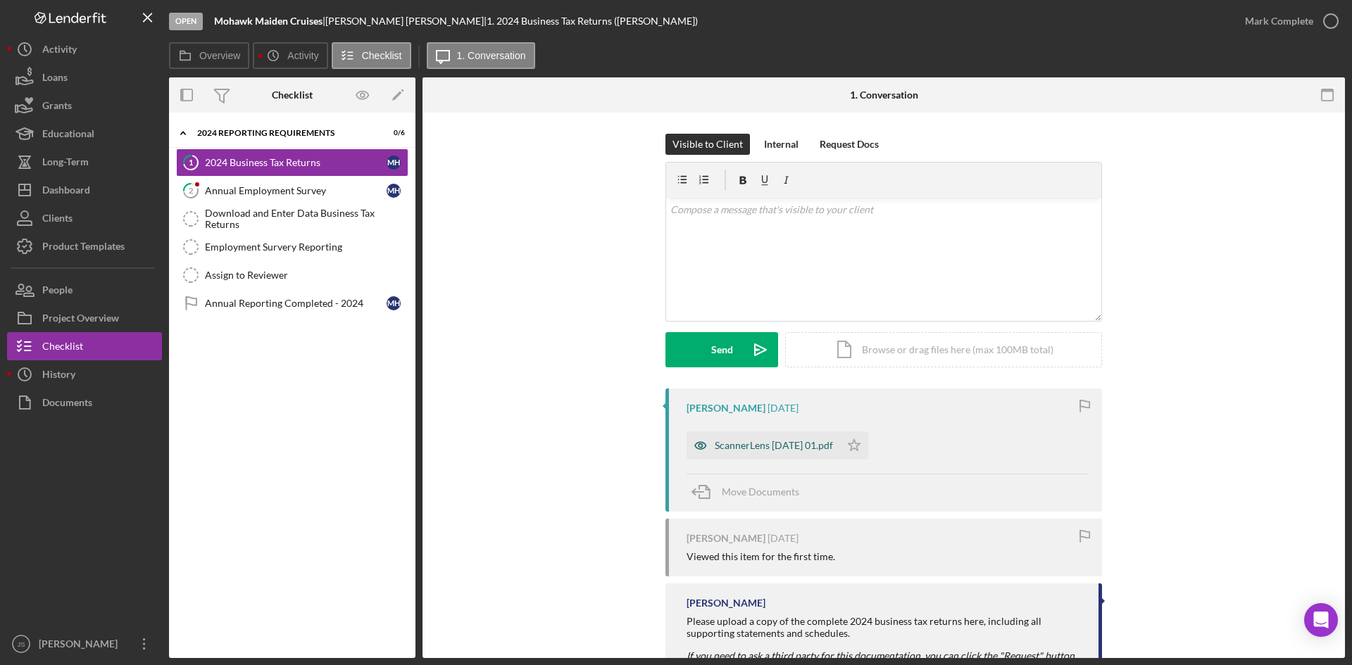
click at [831, 446] on div "ScannerLens [DATE] 01.pdf" at bounding box center [774, 445] width 118 height 11
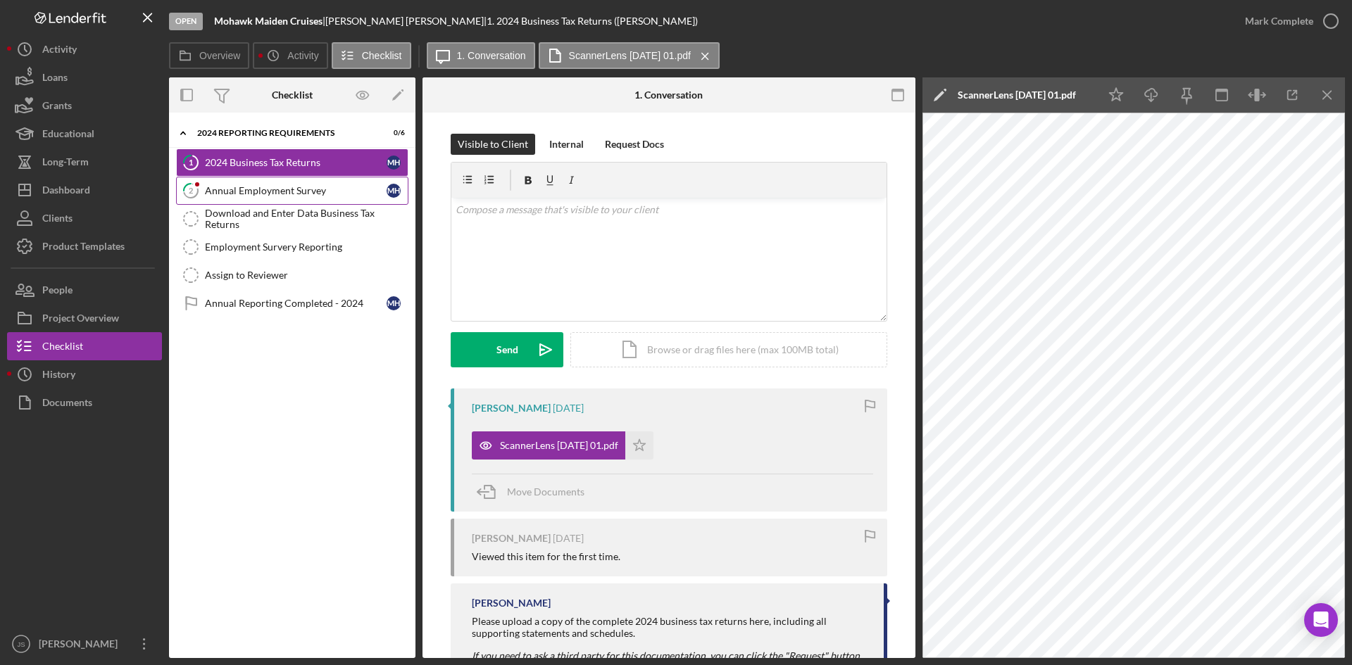
click at [255, 191] on div "Annual Employment Survey" at bounding box center [296, 190] width 182 height 11
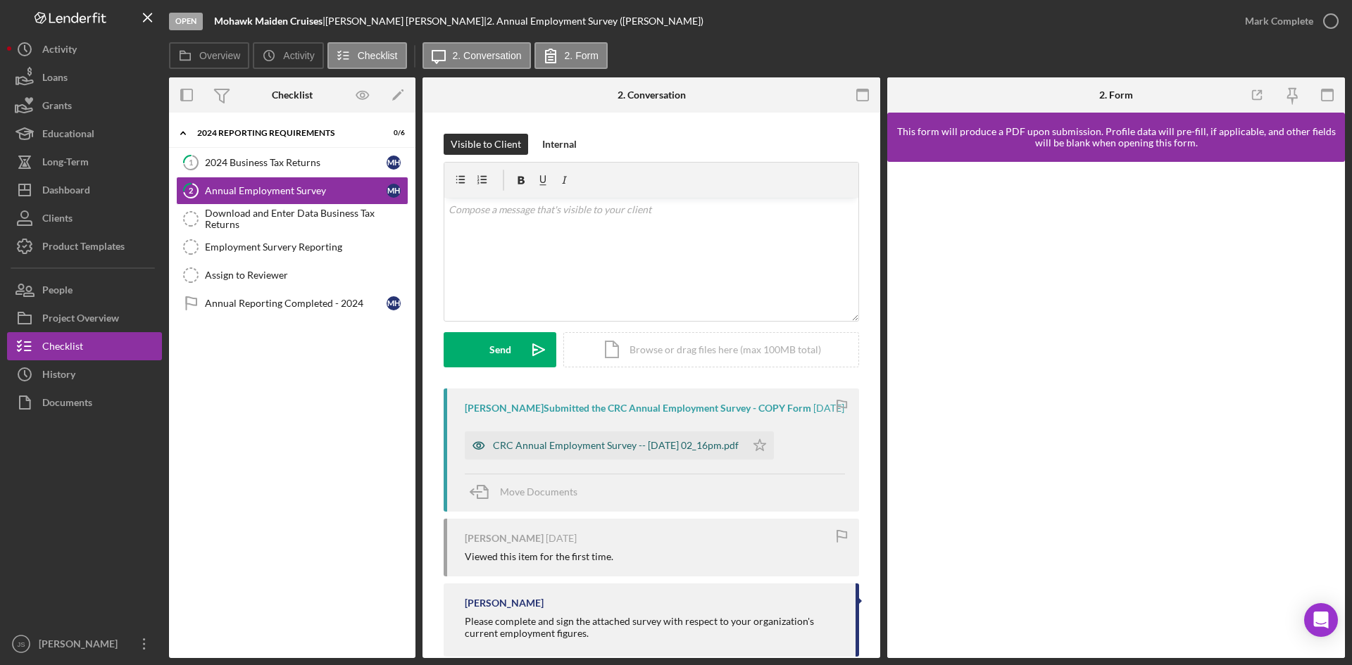
click at [680, 446] on div "CRC Annual Employment Survey -- [DATE] 02_16pm.pdf" at bounding box center [616, 445] width 246 height 11
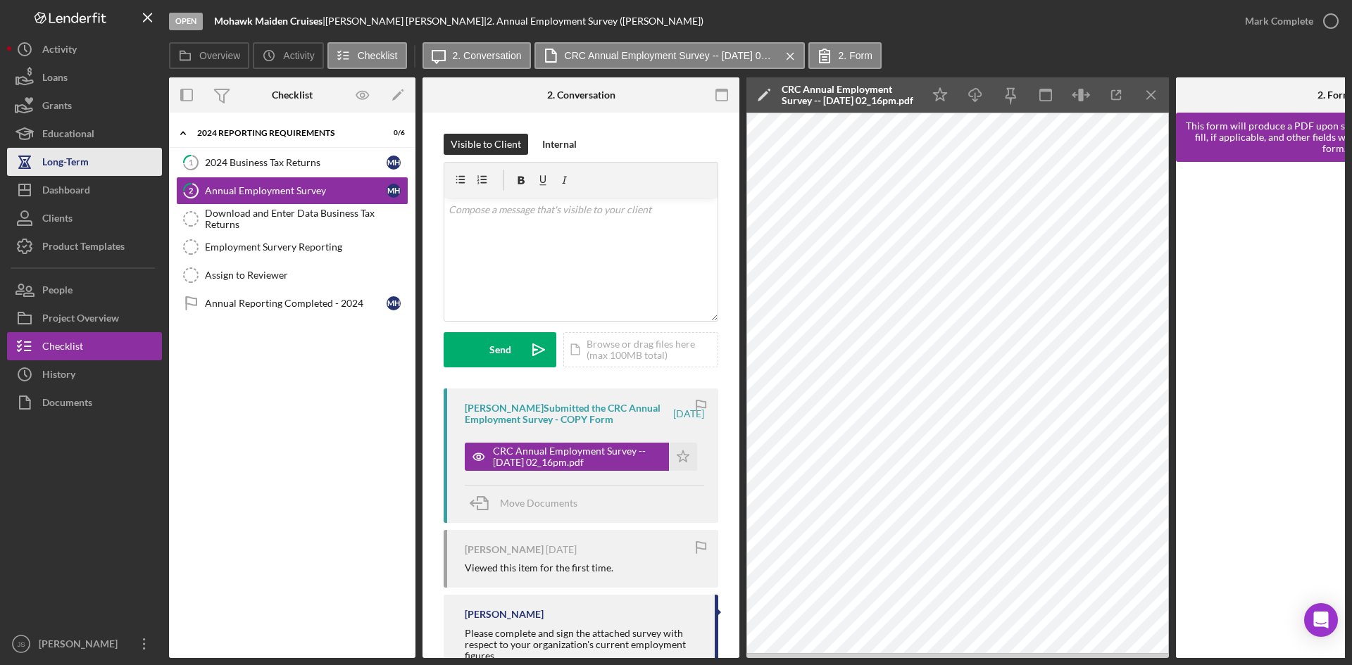
click at [80, 162] on div "Long-Term" at bounding box center [65, 164] width 46 height 32
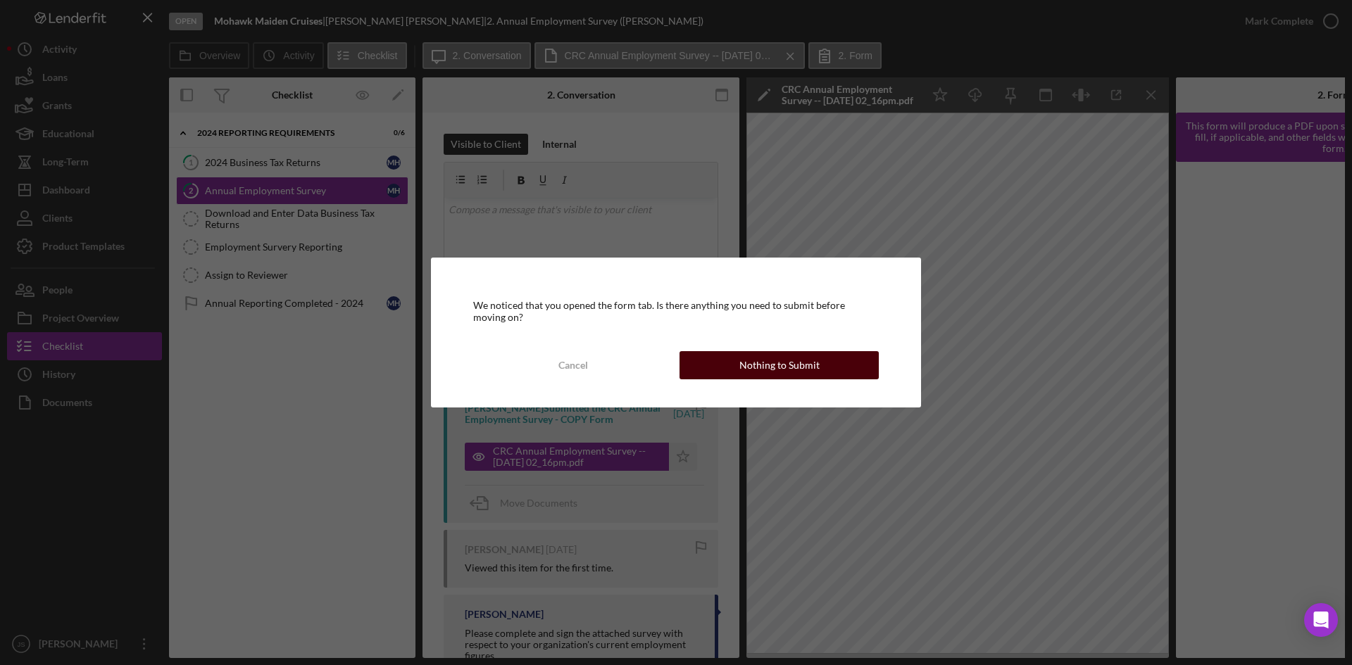
click at [804, 365] on div "Nothing to Submit" at bounding box center [779, 365] width 80 height 28
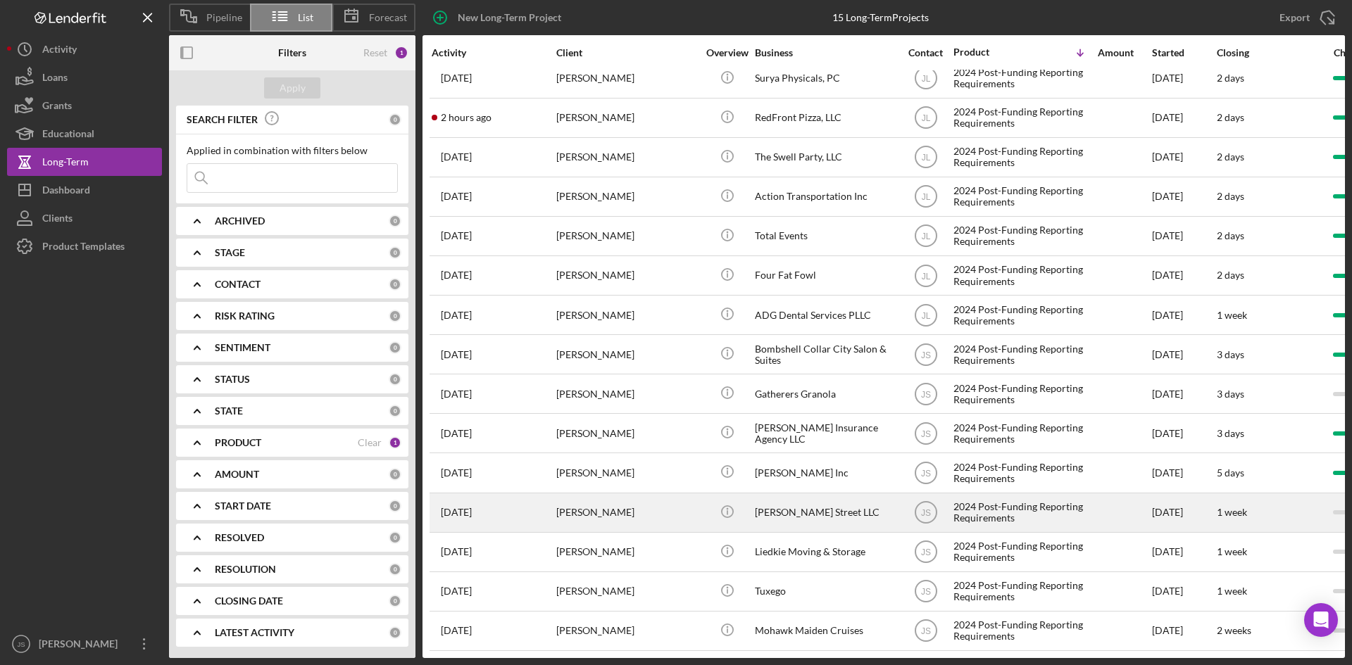
scroll to position [23, 0]
click at [789, 494] on div "[PERSON_NAME] Street LLC" at bounding box center [825, 512] width 141 height 37
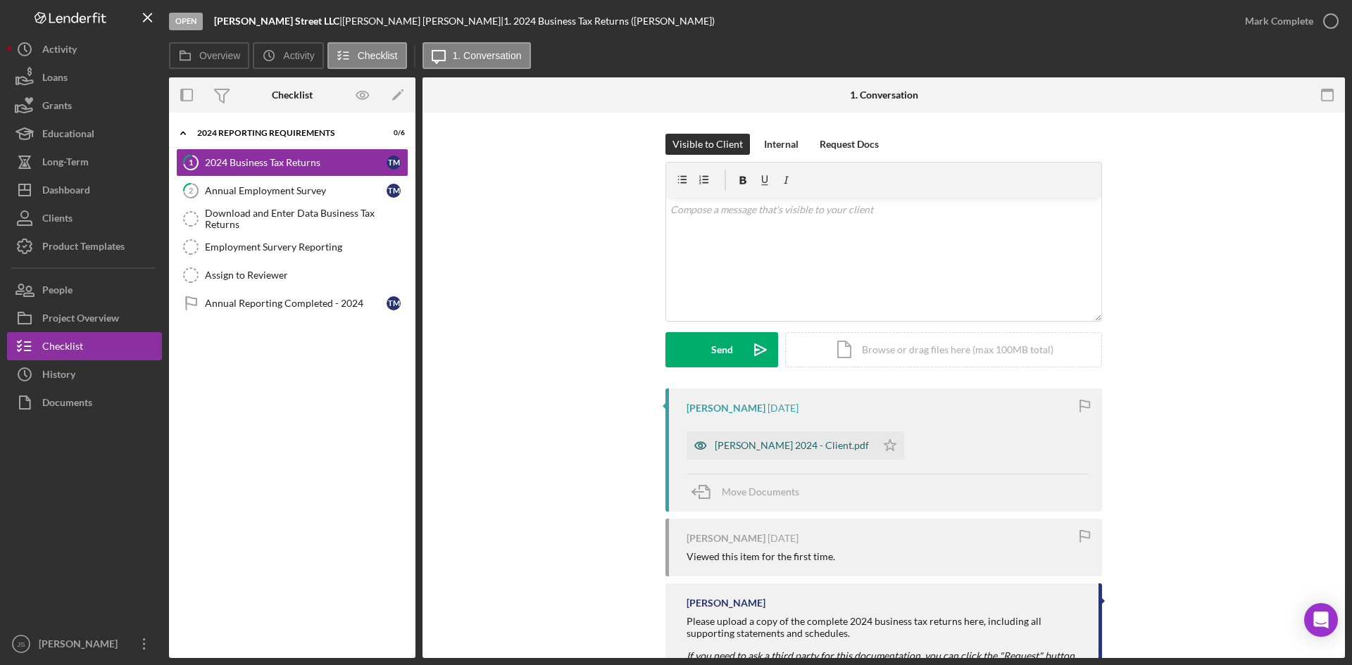
click at [849, 444] on div "[PERSON_NAME] 2024 - Client.pdf" at bounding box center [792, 445] width 154 height 11
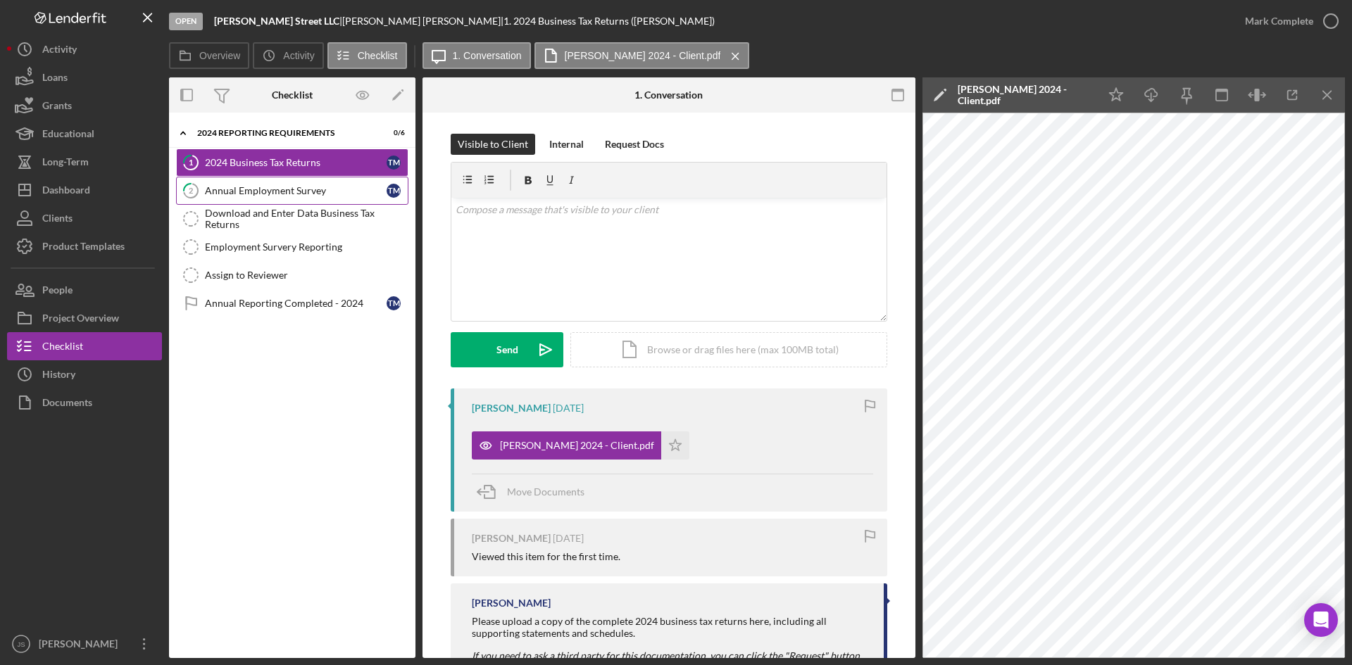
click at [246, 199] on link "2 Annual Employment Survey T M" at bounding box center [292, 191] width 232 height 28
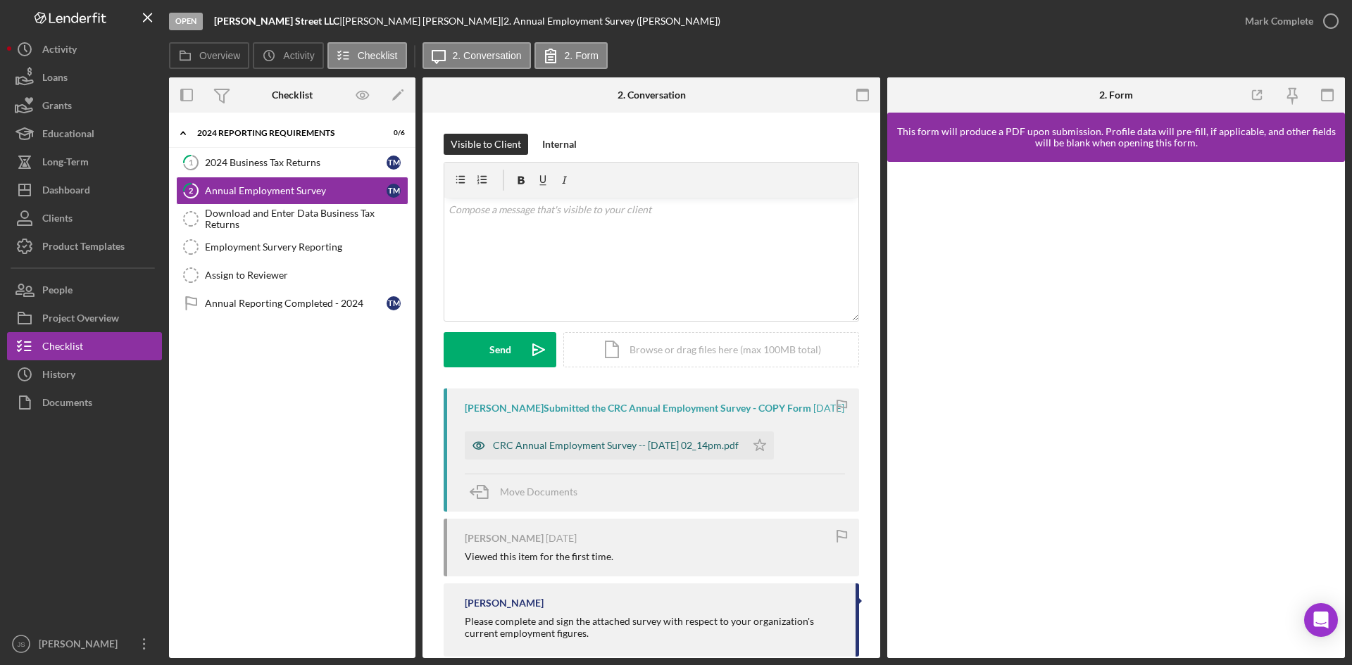
click at [663, 447] on div "CRC Annual Employment Survey -- [DATE] 02_14pm.pdf" at bounding box center [616, 445] width 246 height 11
